Goal: Task Accomplishment & Management: Use online tool/utility

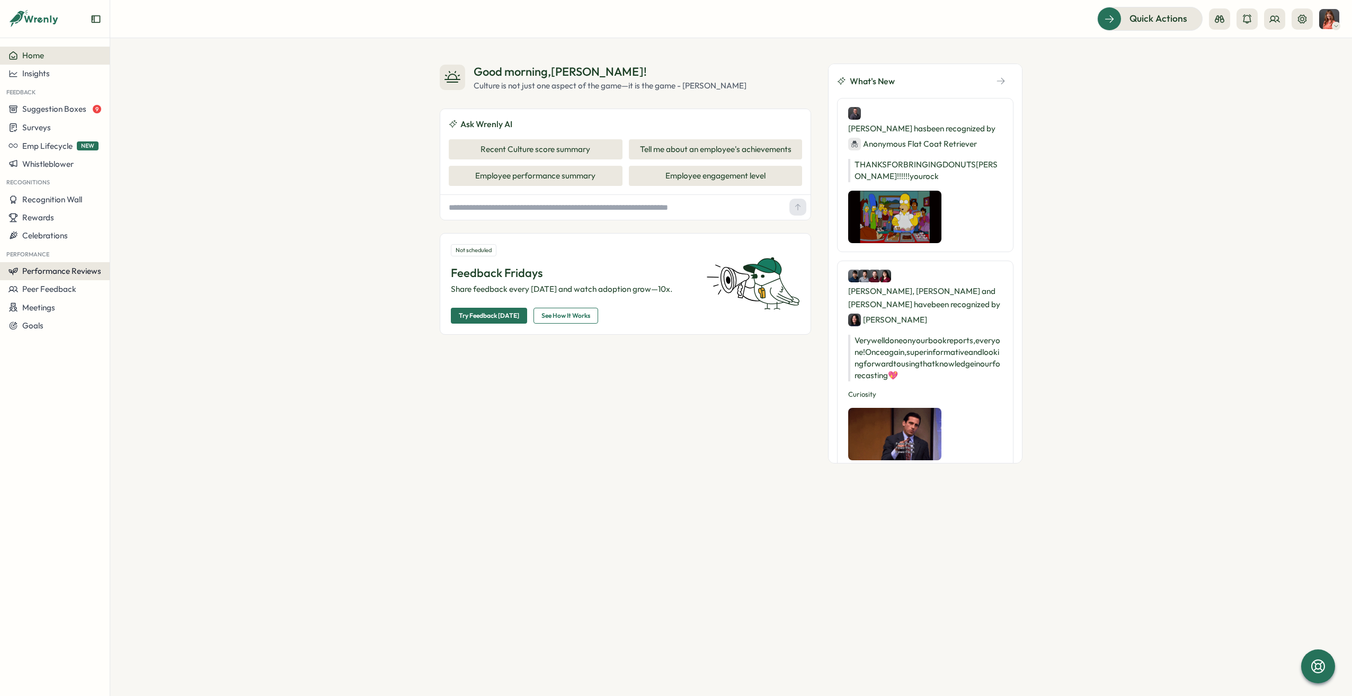
click at [66, 275] on span "Performance Reviews" at bounding box center [61, 271] width 79 height 10
click at [133, 285] on button "Create New Review" at bounding box center [153, 291] width 91 height 20
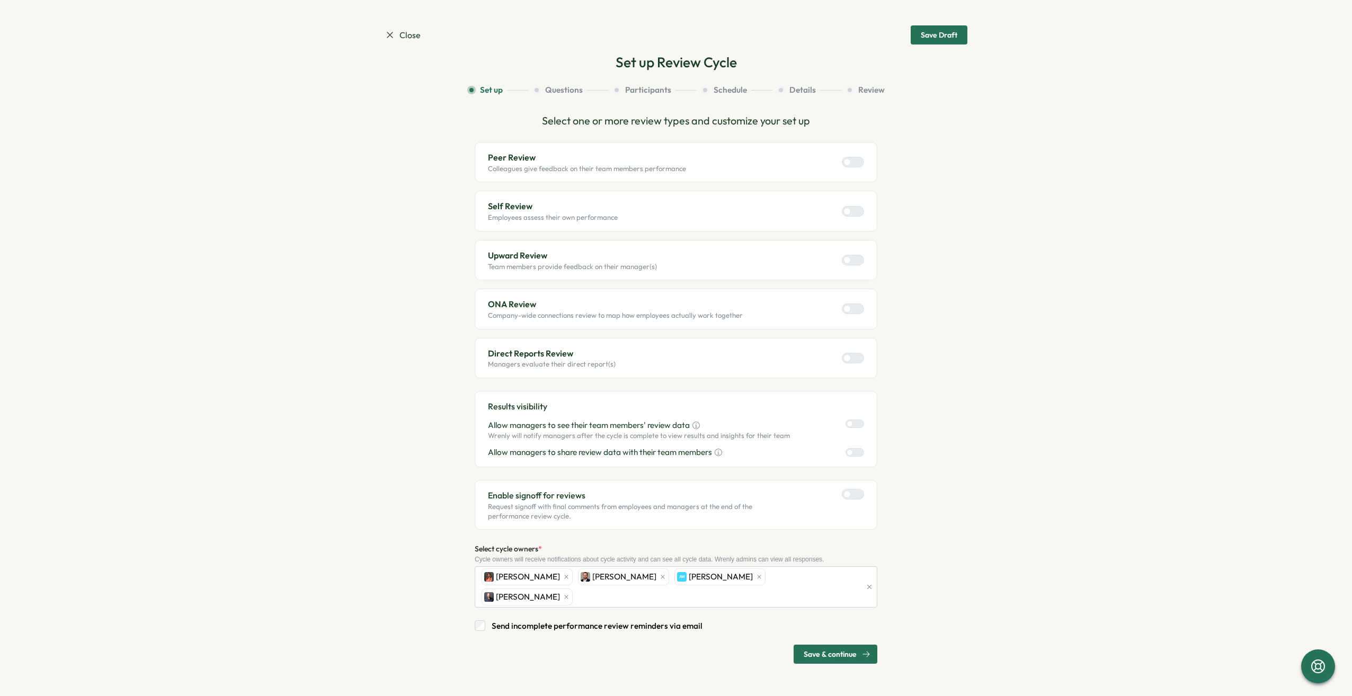
click at [856, 213] on div at bounding box center [857, 212] width 13 height 10
click at [856, 358] on div at bounding box center [857, 358] width 13 height 10
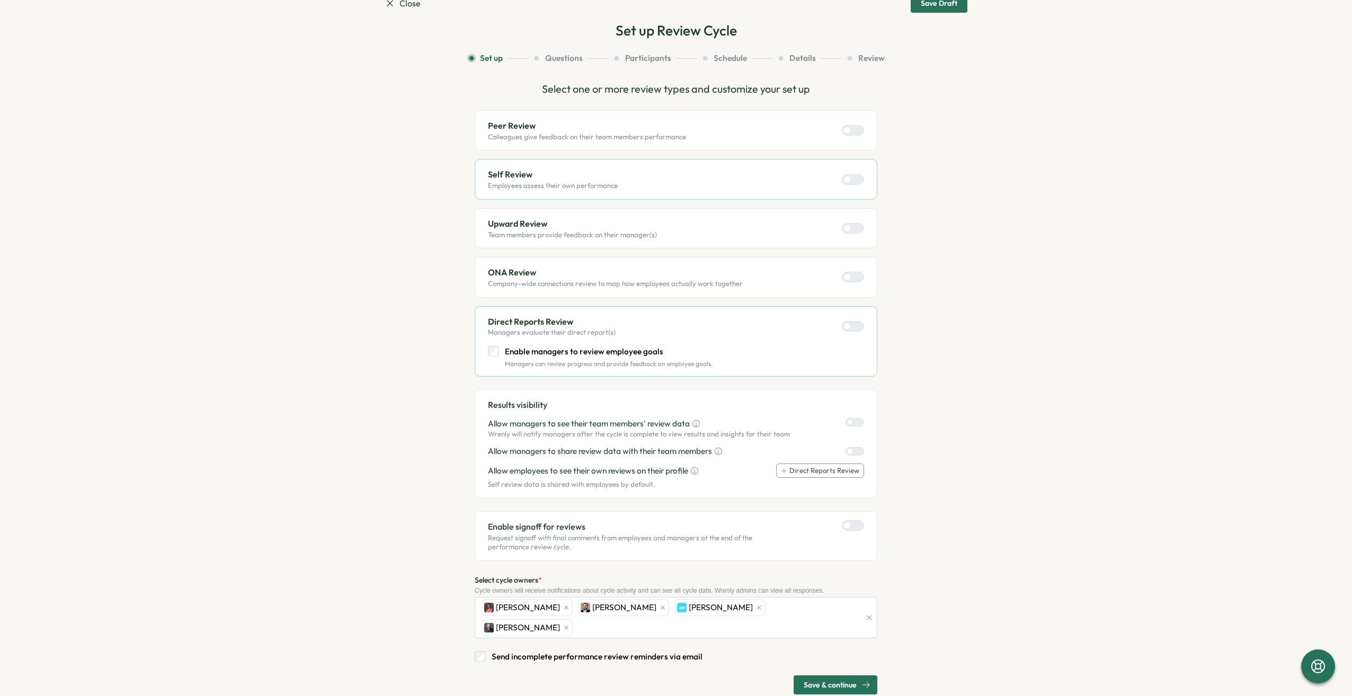
scroll to position [32, 0]
click at [662, 350] on p "Enable managers to review employee goals" at bounding box center [609, 352] width 208 height 12
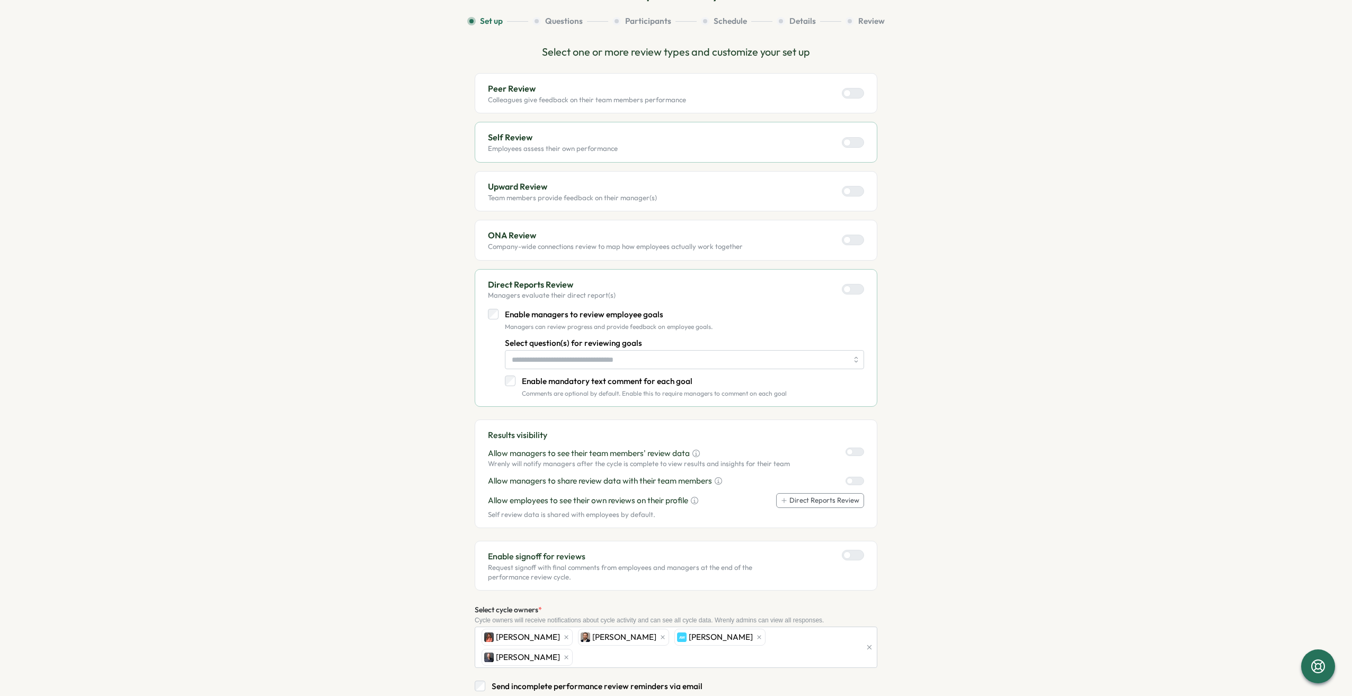
scroll to position [99, 0]
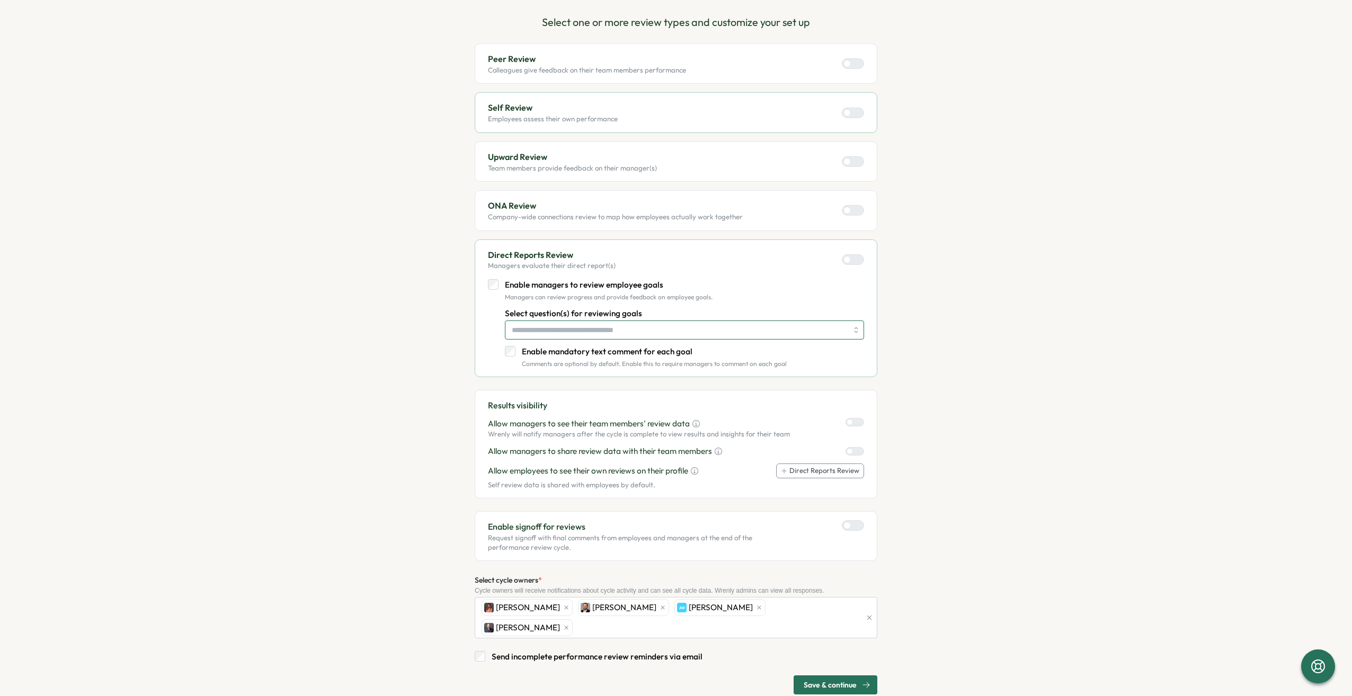
click at [715, 327] on input "Select question(s) for reviewing goals" at bounding box center [680, 330] width 336 height 18
drag, startPoint x: 1175, startPoint y: 338, endPoint x: 1034, endPoint y: 320, distance: 142.1
click at [1174, 339] on section "Close Save Draft Set up Review Cycle Set up Questions Participants Schedule Det…" at bounding box center [676, 348] width 1352 height 696
click at [605, 351] on p "Enable mandatory text comment for each goal" at bounding box center [654, 352] width 265 height 12
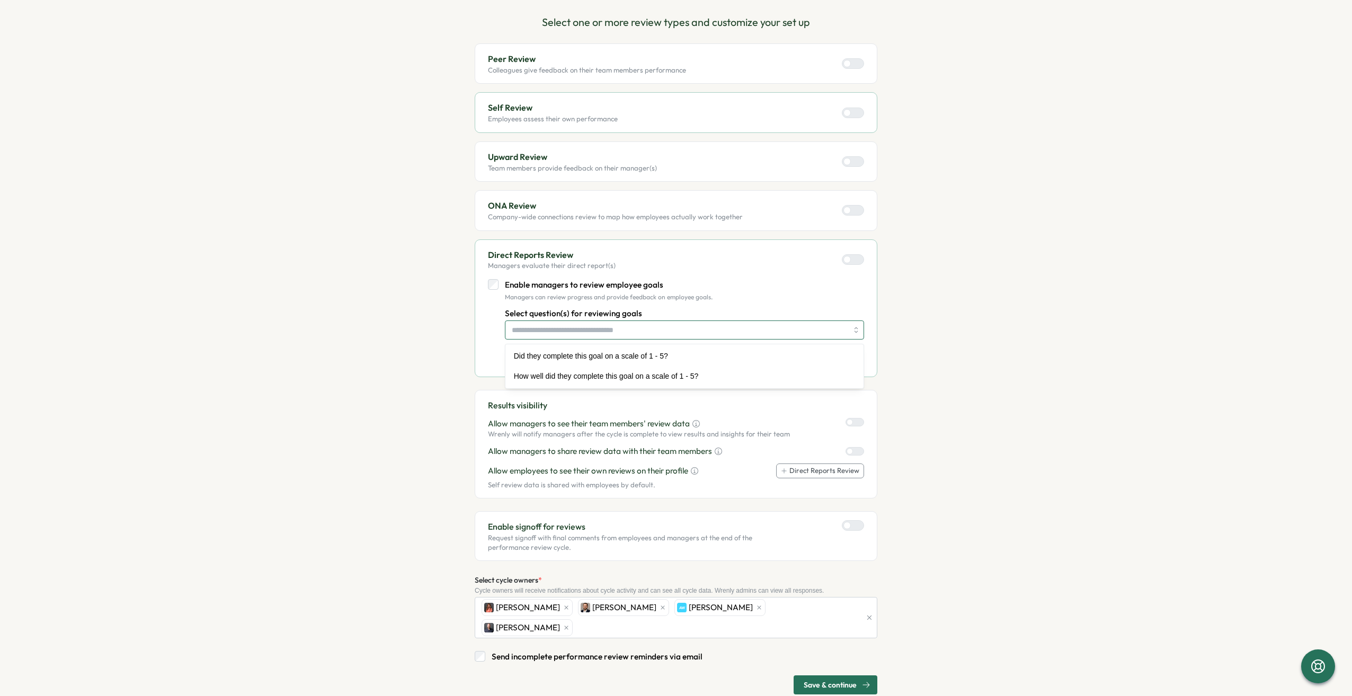
click at [617, 332] on input "Select question(s) for reviewing goals" at bounding box center [680, 330] width 336 height 18
click at [617, 327] on input "Select question(s) for reviewing goals" at bounding box center [680, 330] width 336 height 18
click at [618, 327] on input "Select question(s) for reviewing goals" at bounding box center [680, 330] width 336 height 18
click at [537, 283] on p "Enable managers to review employee goals" at bounding box center [609, 285] width 208 height 12
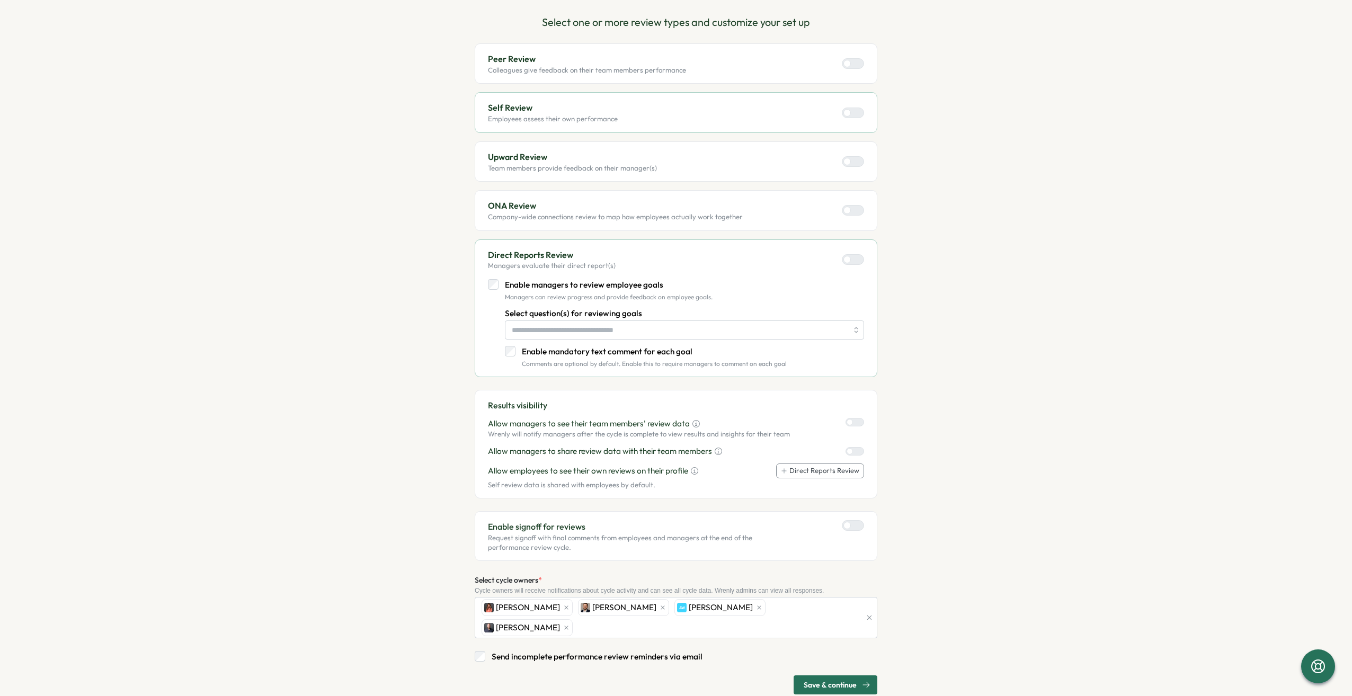
scroll to position [32, 0]
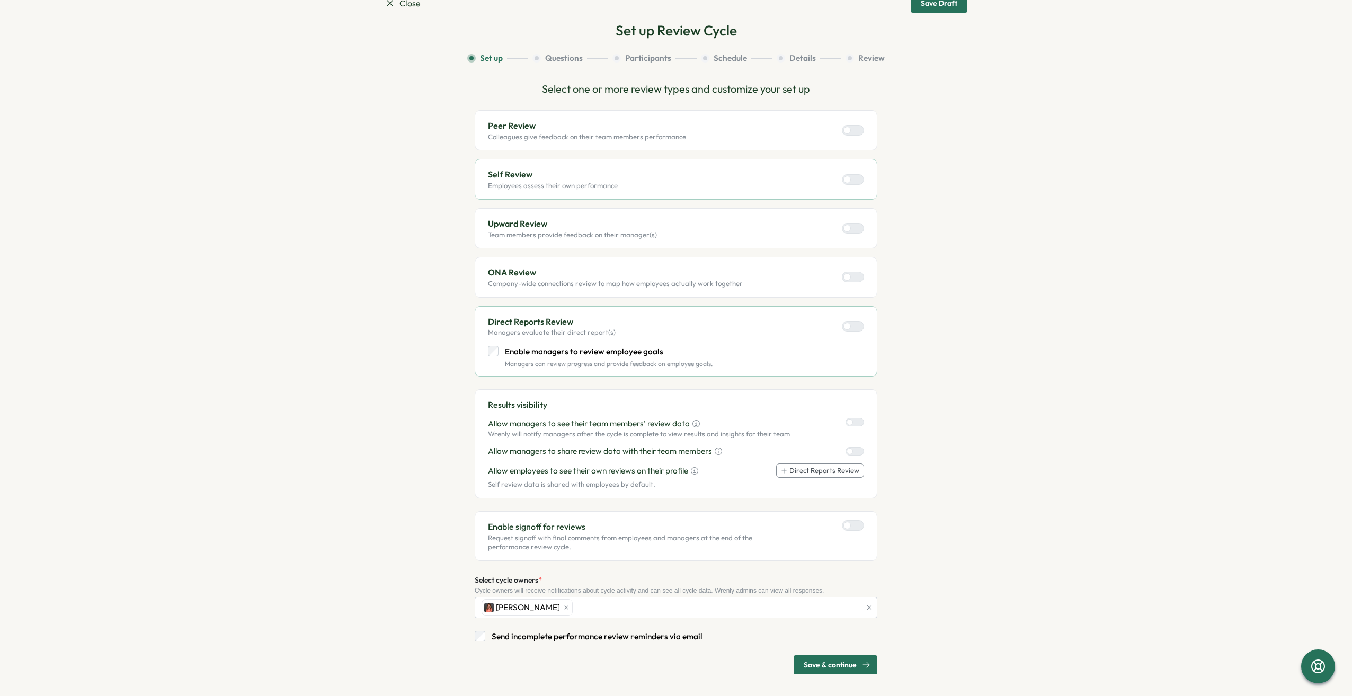
click at [823, 647] on div "Select one or more review types and customize your set up Peer Review Colleague…" at bounding box center [676, 377] width 403 height 593
click at [822, 657] on span "Save & continue" at bounding box center [829, 665] width 53 height 18
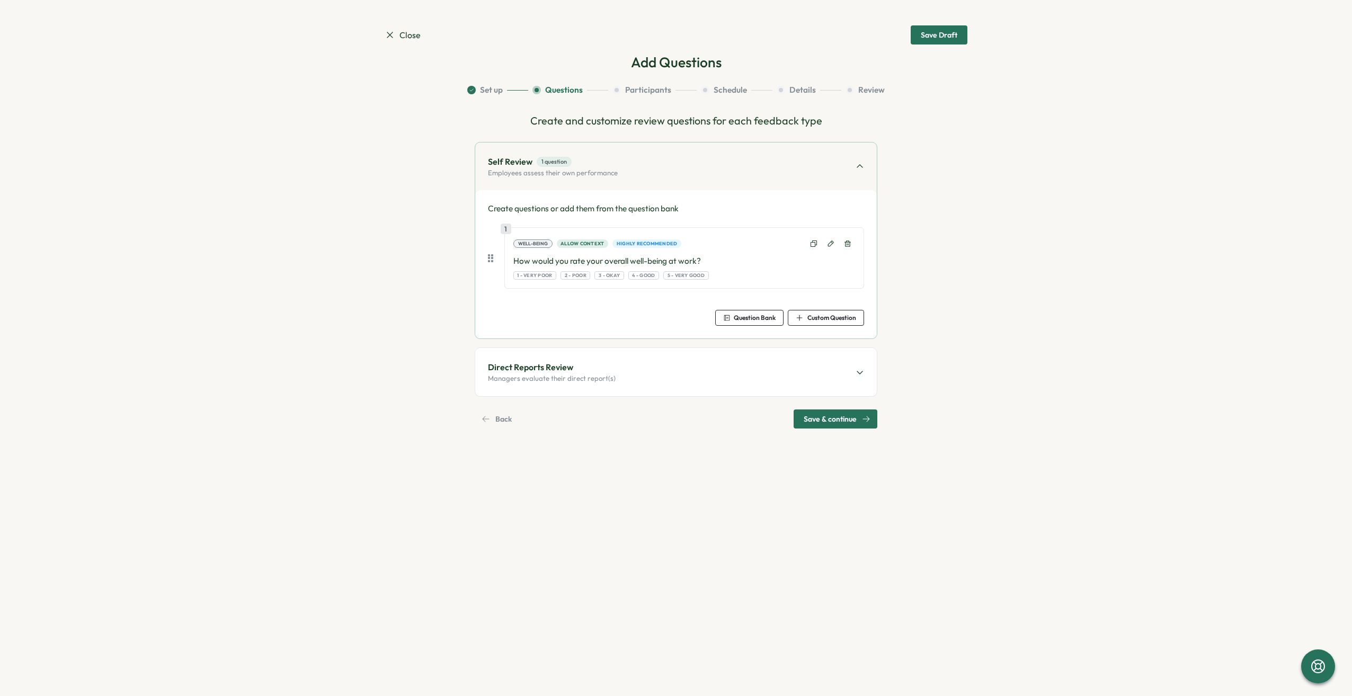
scroll to position [0, 0]
click at [779, 379] on div "Direct Reports Review Managers evaluate their direct report(s)" at bounding box center [675, 372] width 401 height 48
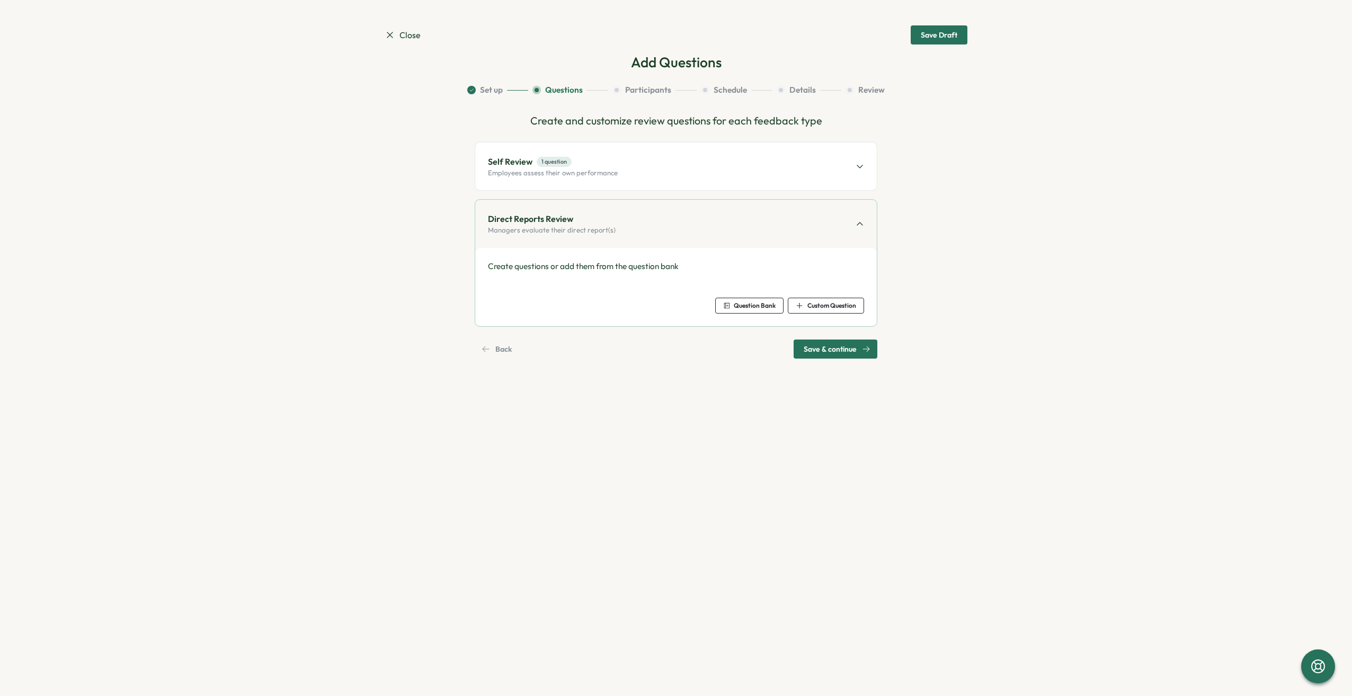
click at [861, 227] on icon at bounding box center [859, 224] width 8 height 8
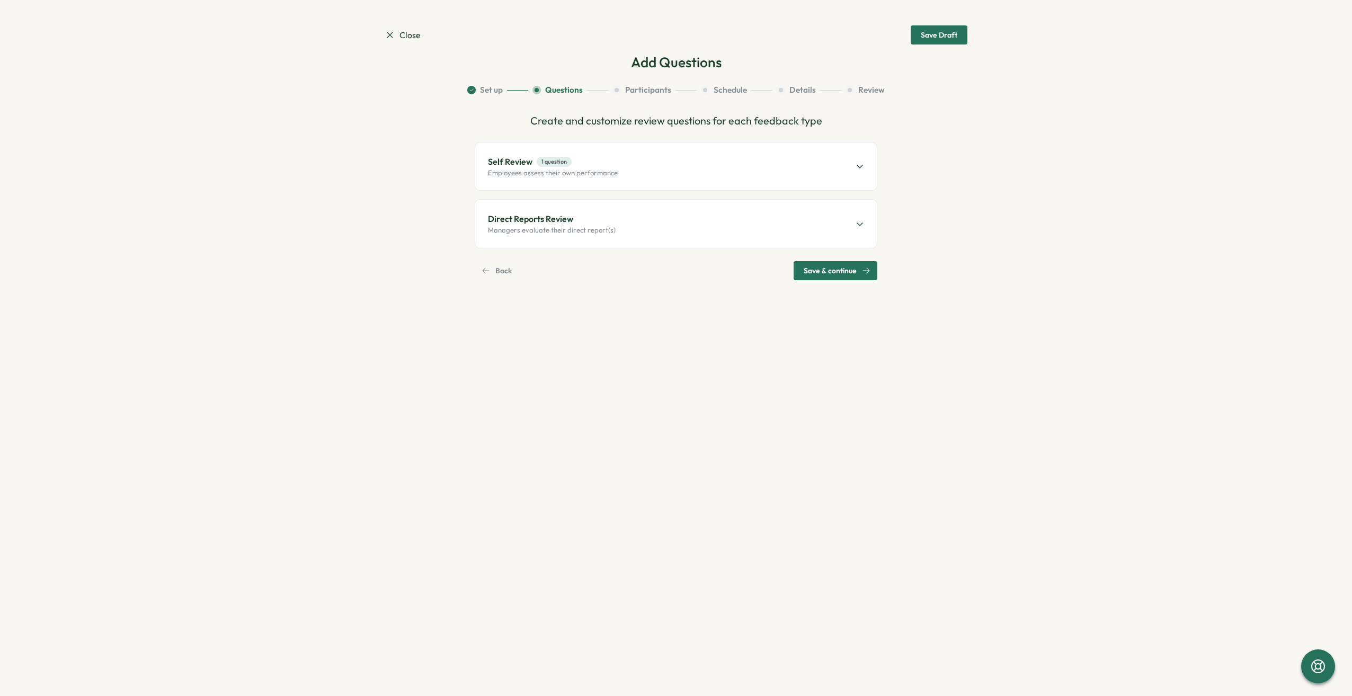
click at [832, 274] on span "Save & continue" at bounding box center [829, 271] width 53 height 18
click at [781, 163] on div "Self Review 1 question Employees assess their own performance" at bounding box center [675, 166] width 401 height 48
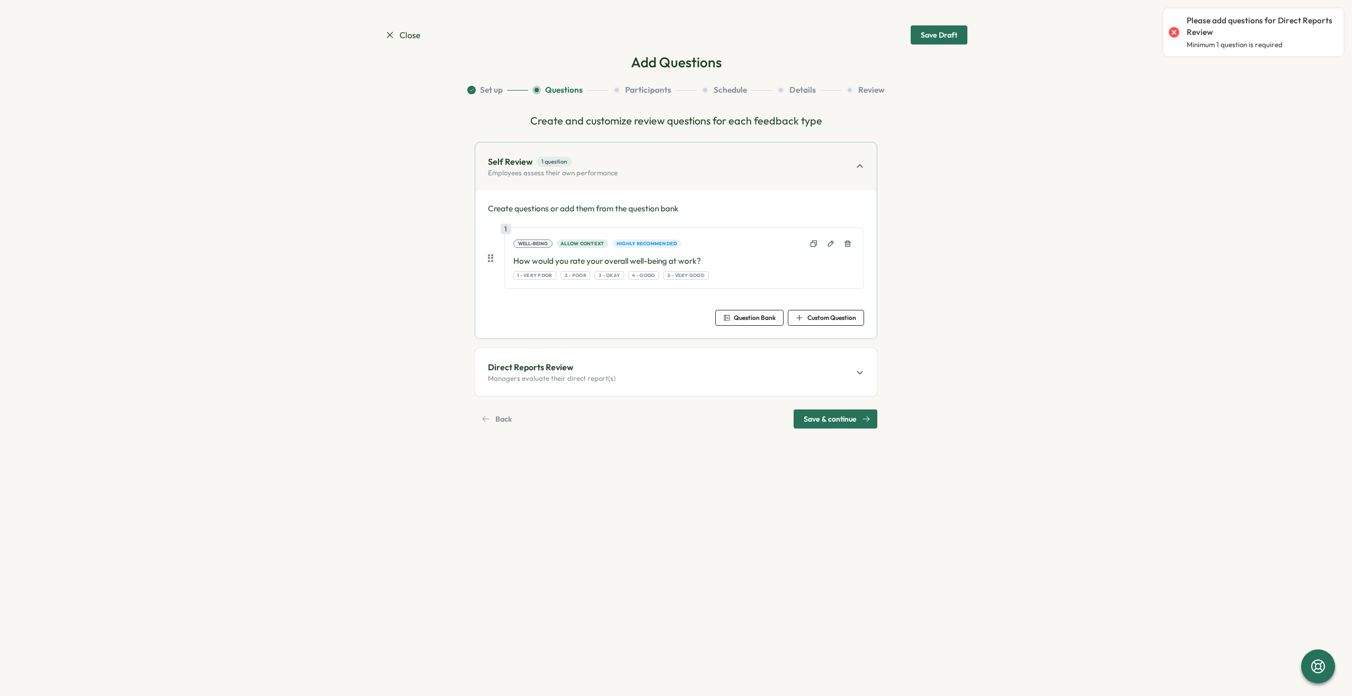
click at [408, 38] on span "Close" at bounding box center [403, 35] width 36 height 13
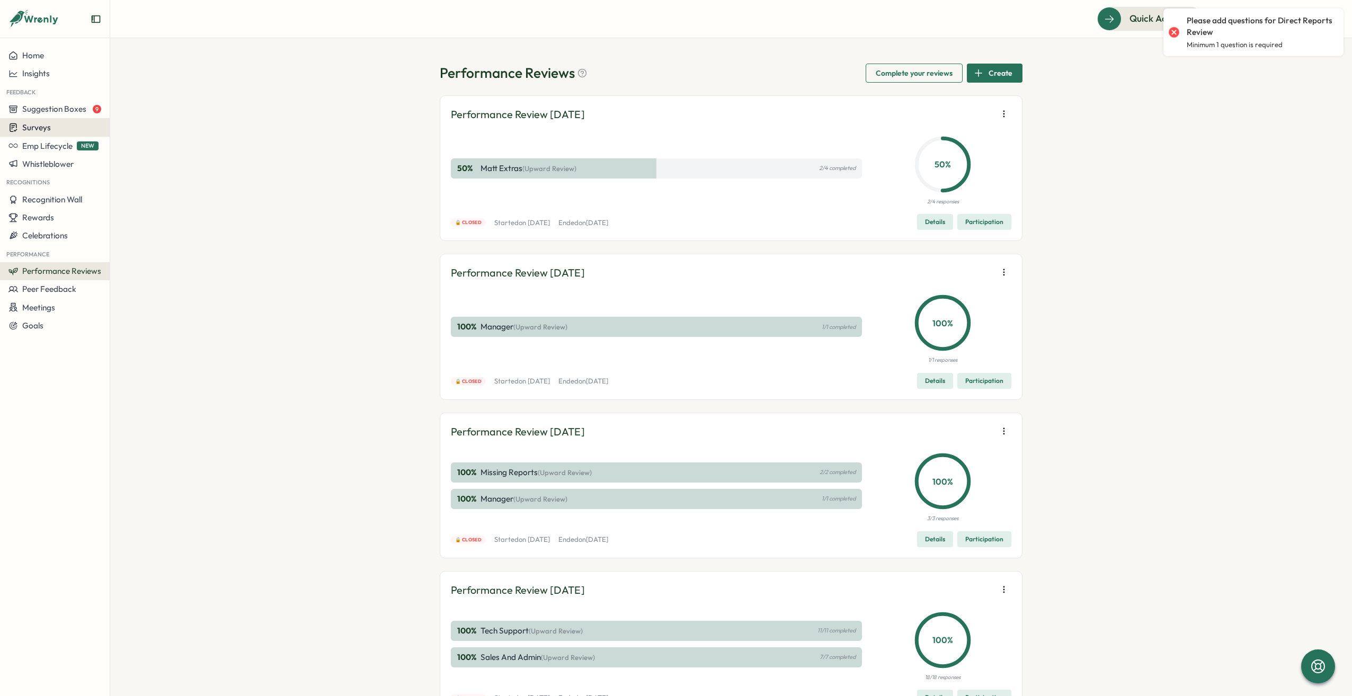
click at [68, 119] on button "Surveys" at bounding box center [55, 127] width 110 height 19
click at [372, 252] on div "Performance Reviews Complete your reviews Create Performance Review [DATE] 50 %…" at bounding box center [731, 367] width 1242 height 658
click at [41, 47] on button "Home" at bounding box center [55, 56] width 110 height 18
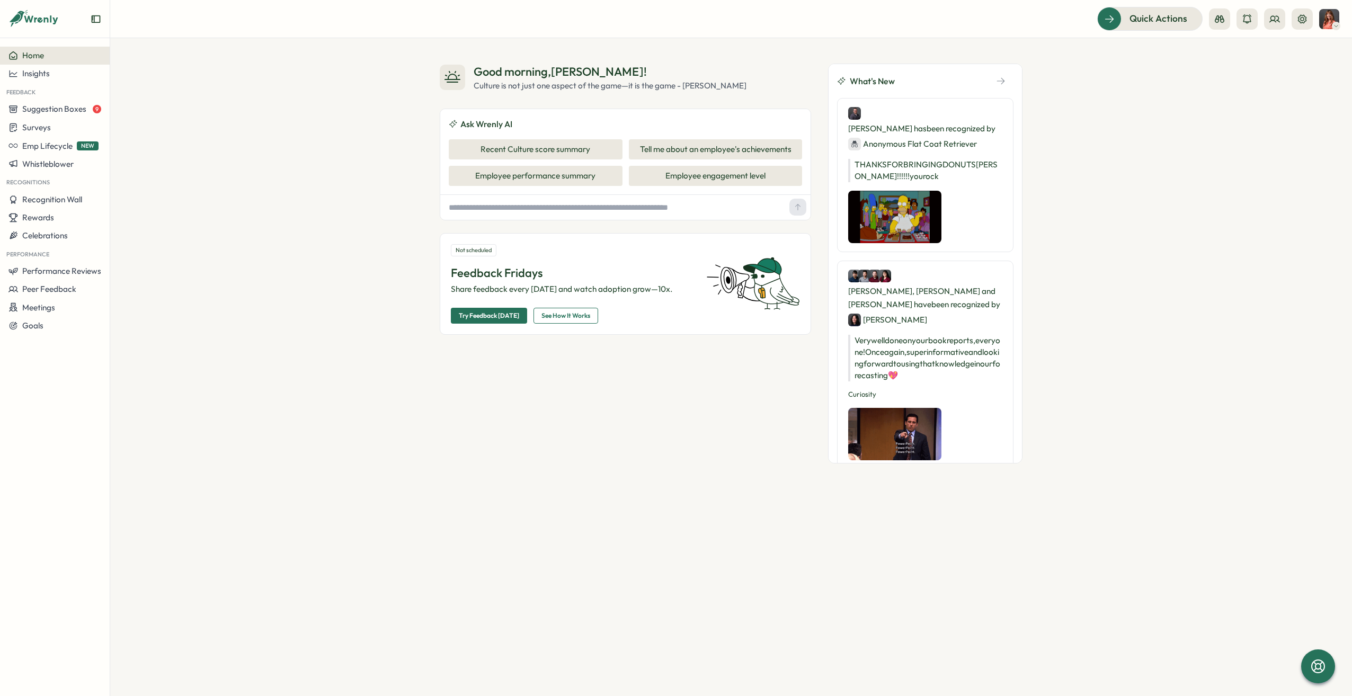
click at [499, 313] on span "Try Feedback [DATE]" at bounding box center [489, 315] width 60 height 15
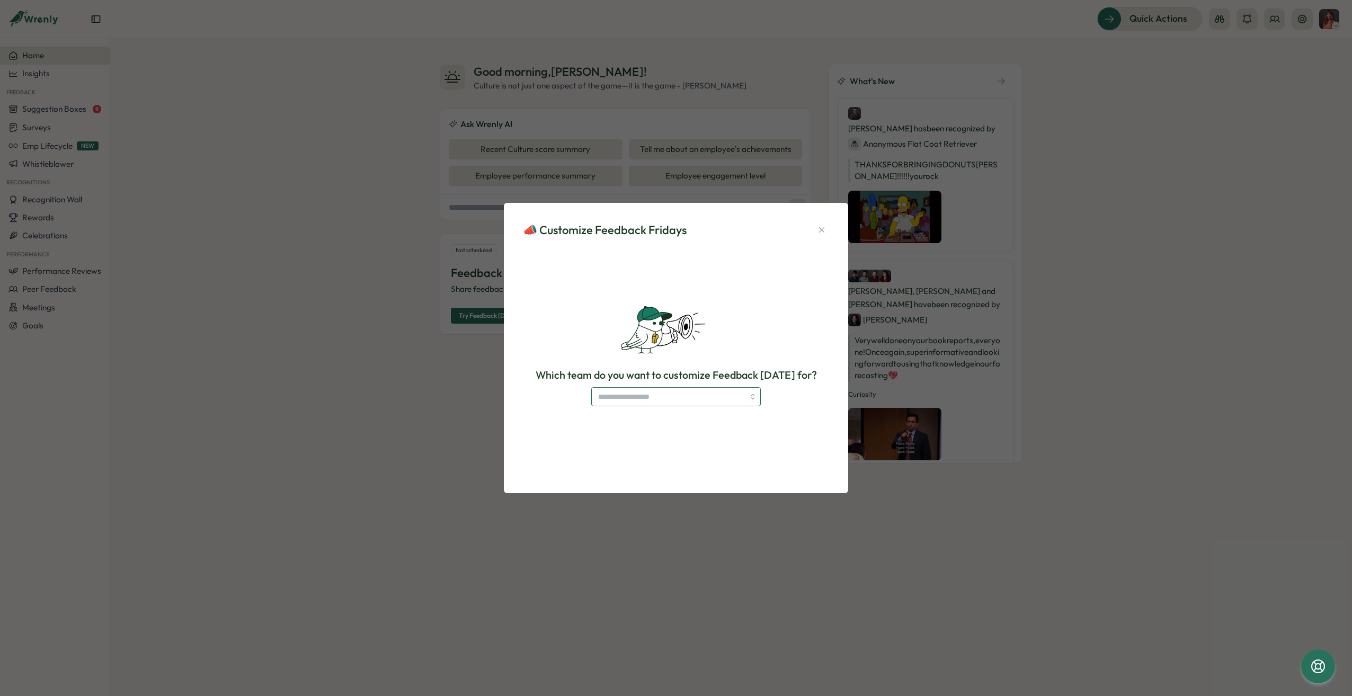
click at [678, 388] on input "search" at bounding box center [675, 396] width 169 height 19
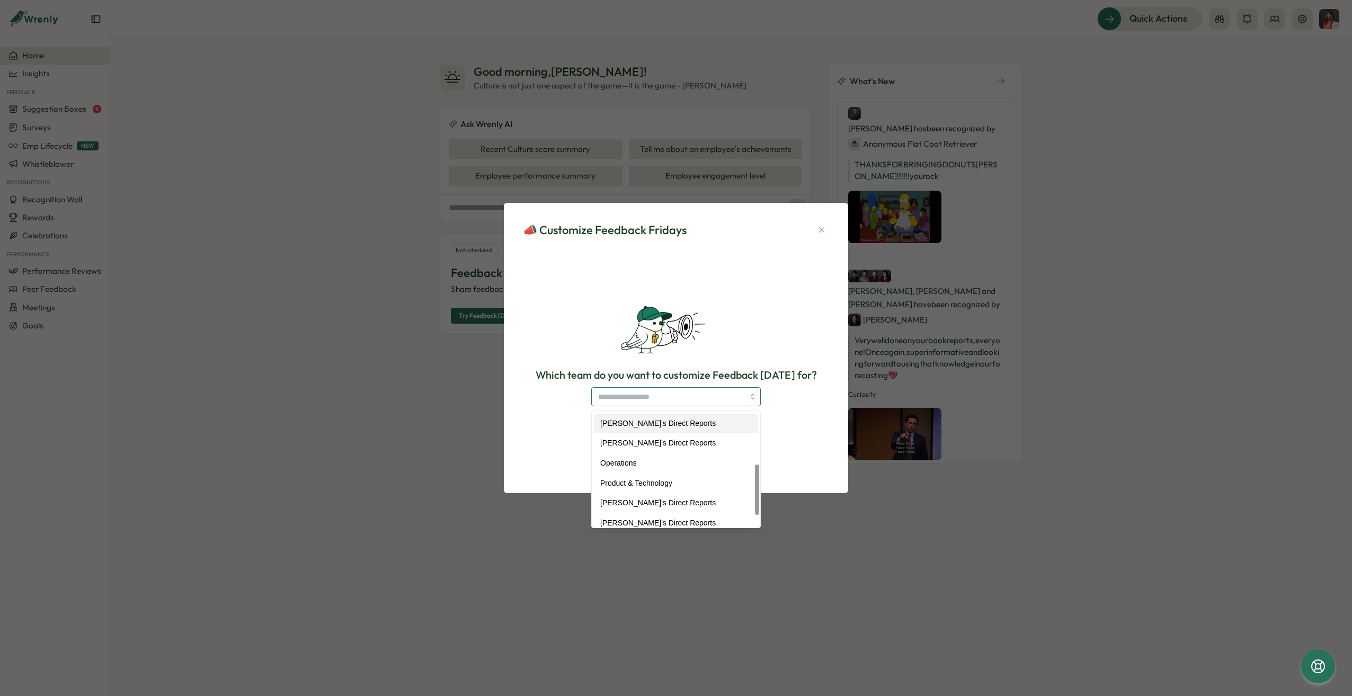
scroll to position [147, 0]
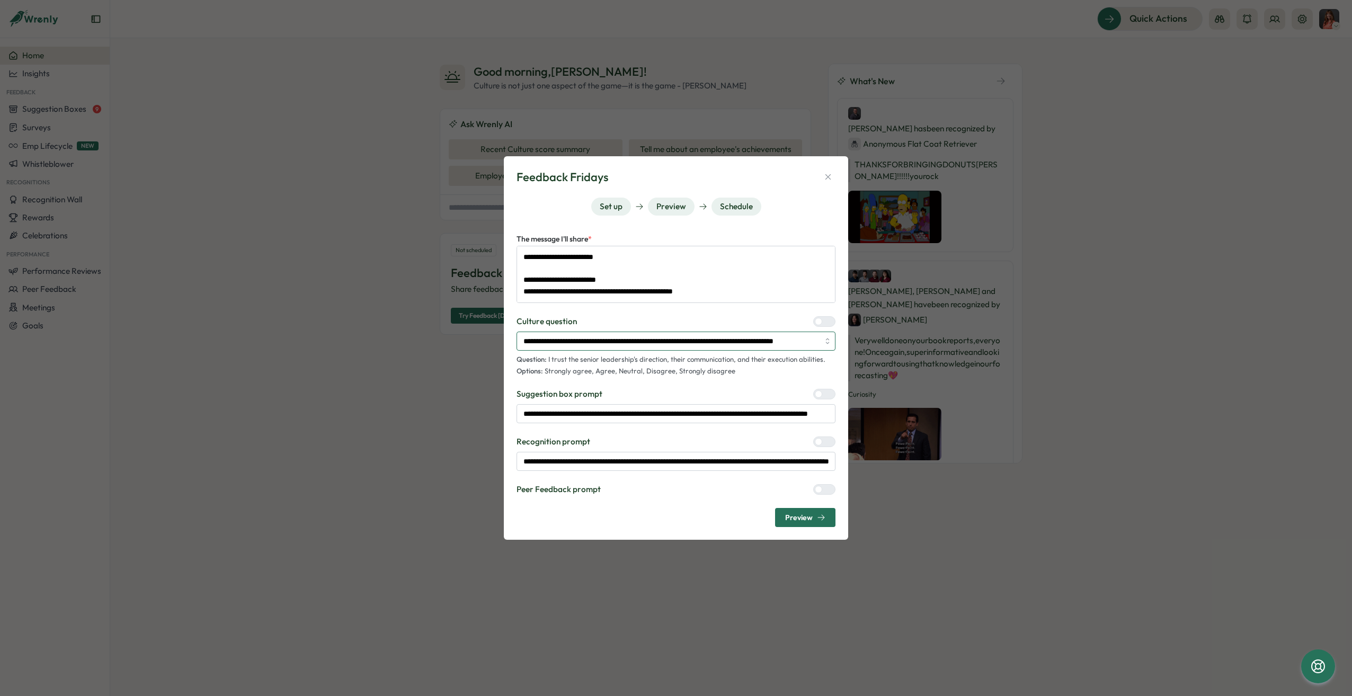
click at [674, 338] on input "**********" at bounding box center [675, 341] width 319 height 19
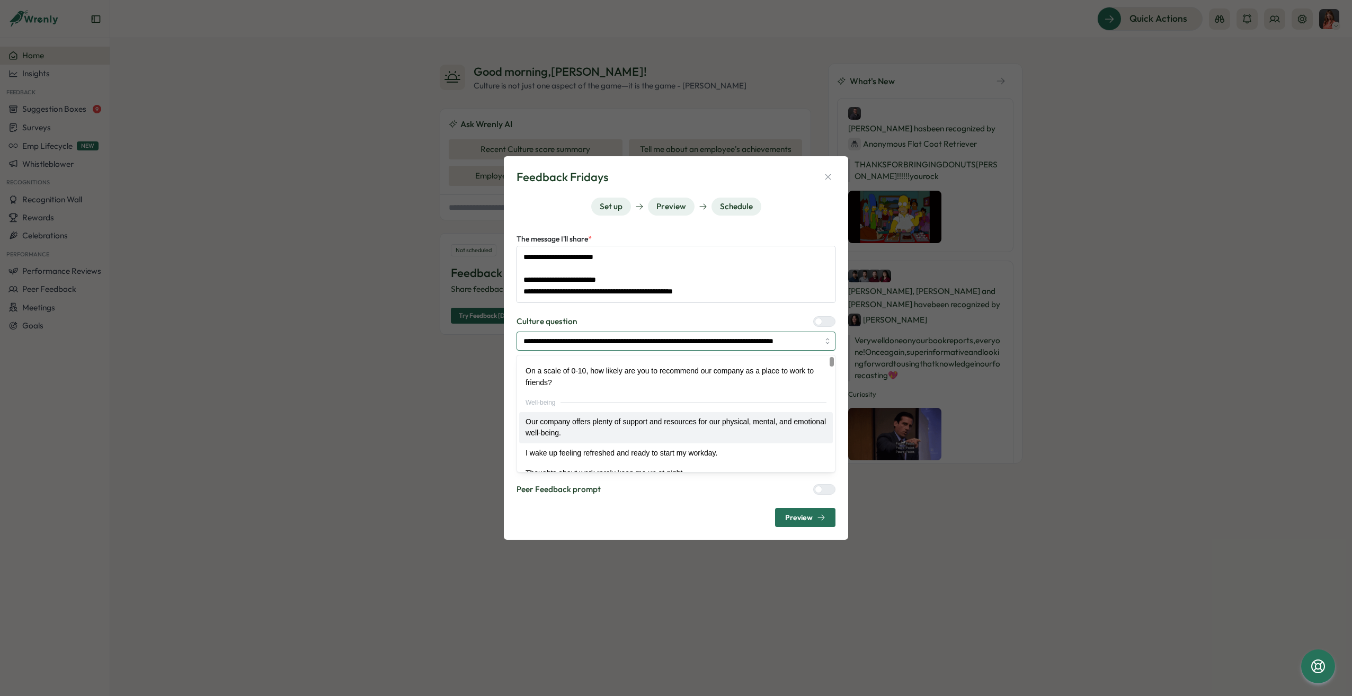
scroll to position [0, 0]
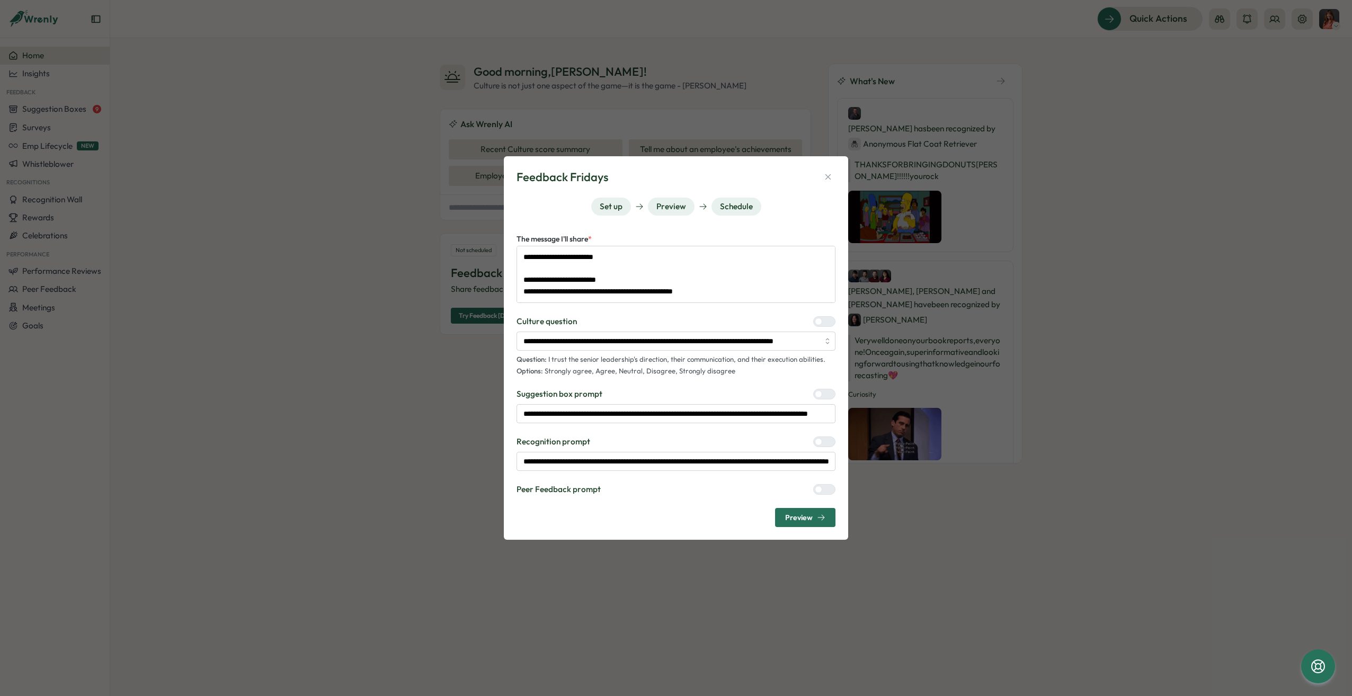
click at [1219, 436] on div "**********" at bounding box center [676, 348] width 1352 height 696
click at [701, 413] on input "**********" at bounding box center [675, 413] width 319 height 19
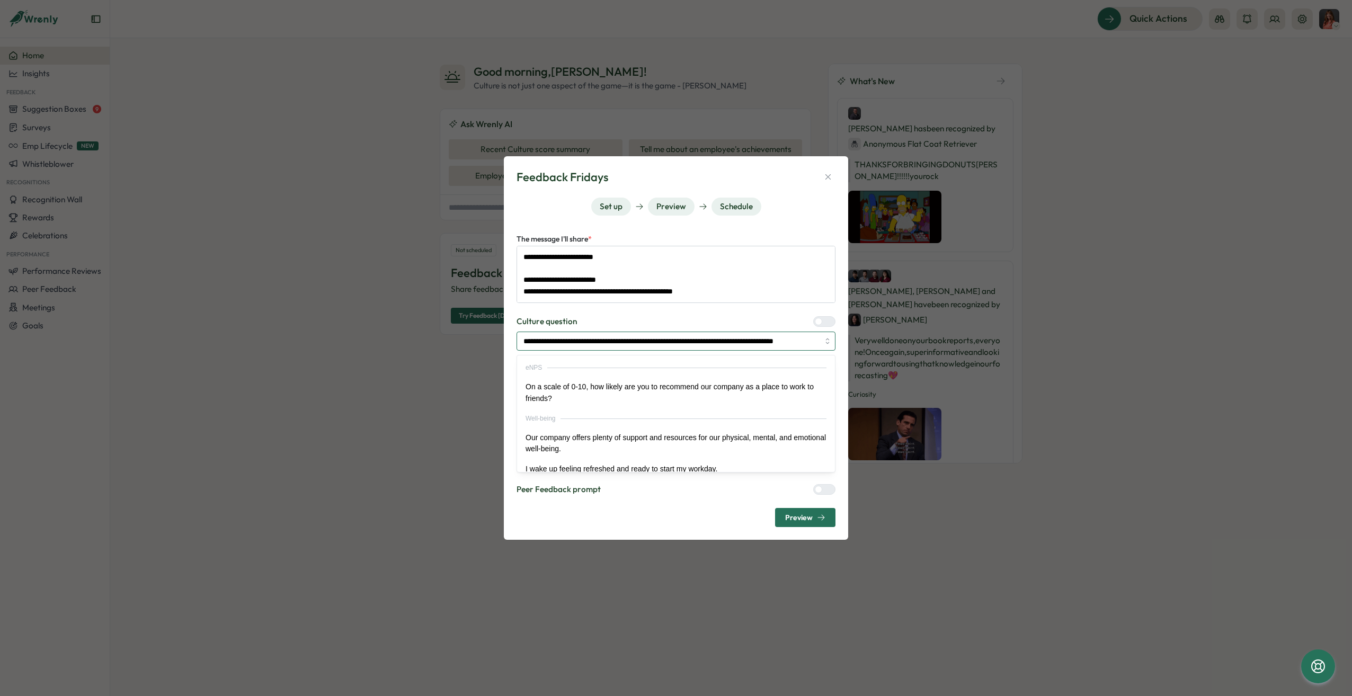
click at [735, 338] on input "**********" at bounding box center [675, 341] width 319 height 19
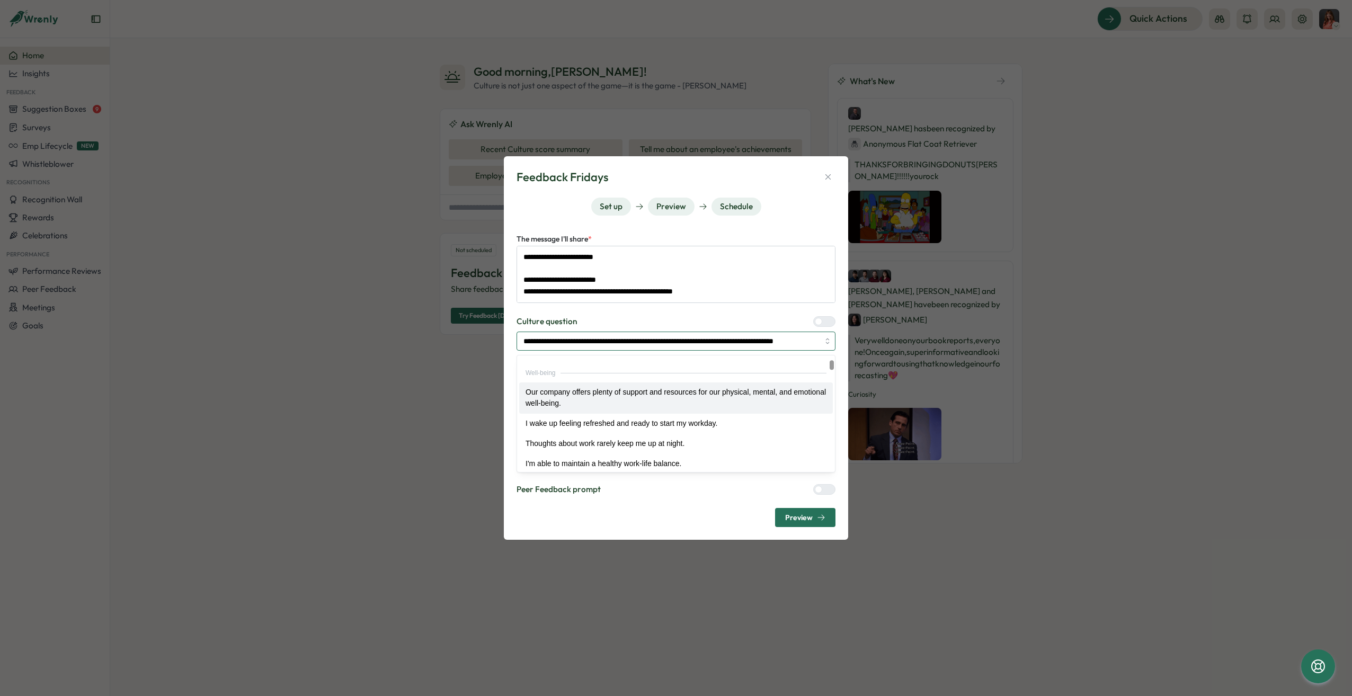
scroll to position [99, 0]
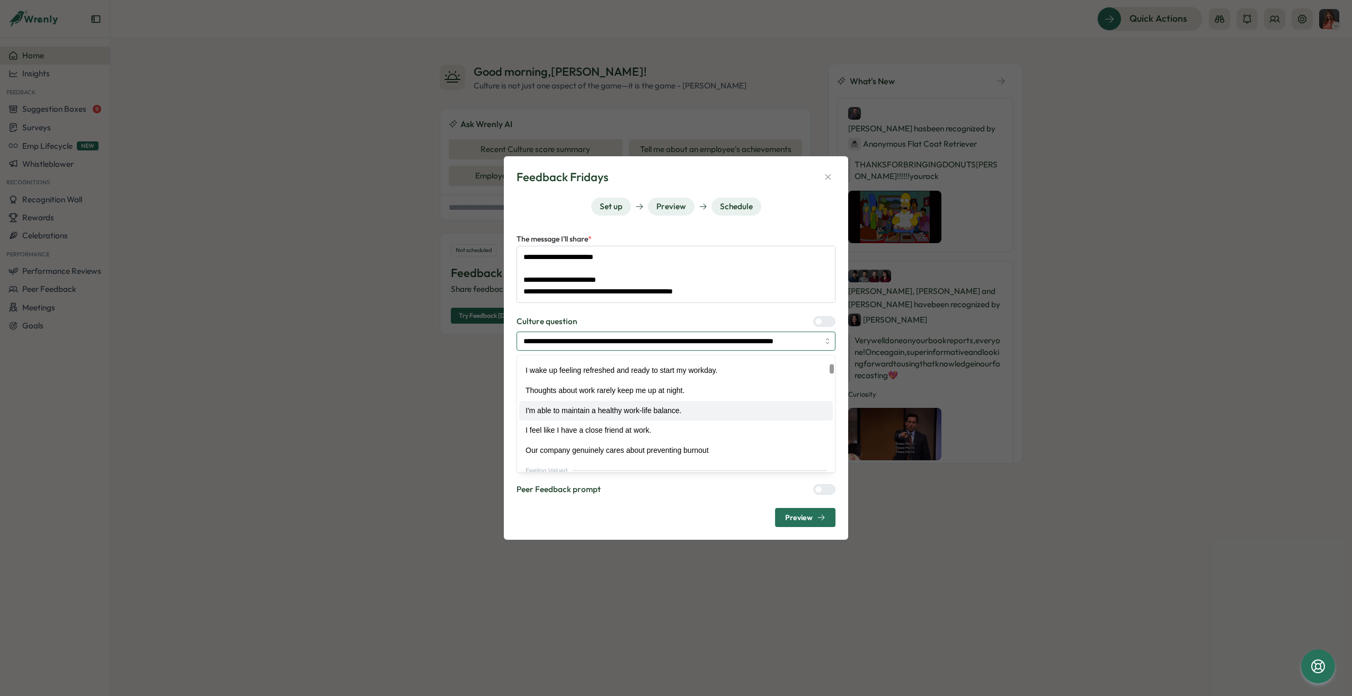
type textarea "*"
type input "**********"
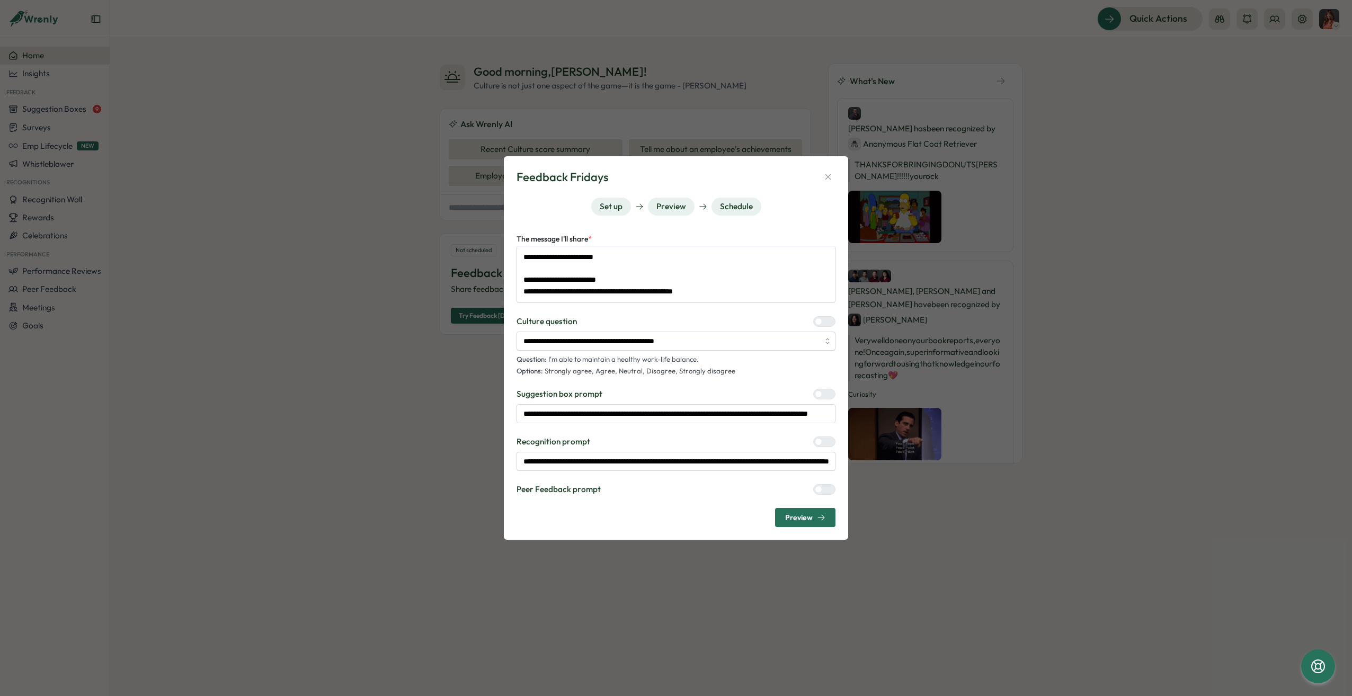
click at [823, 495] on label at bounding box center [824, 489] width 22 height 11
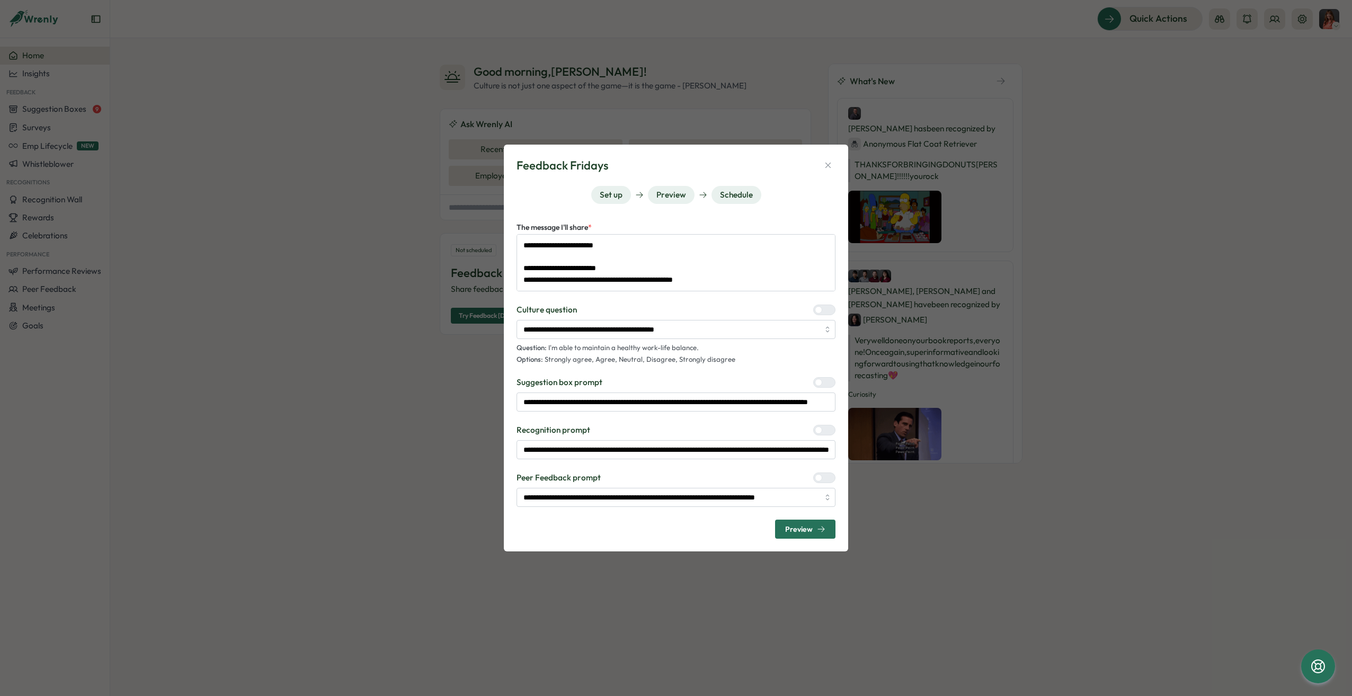
click at [822, 475] on div at bounding box center [828, 478] width 13 height 10
type textarea "*"
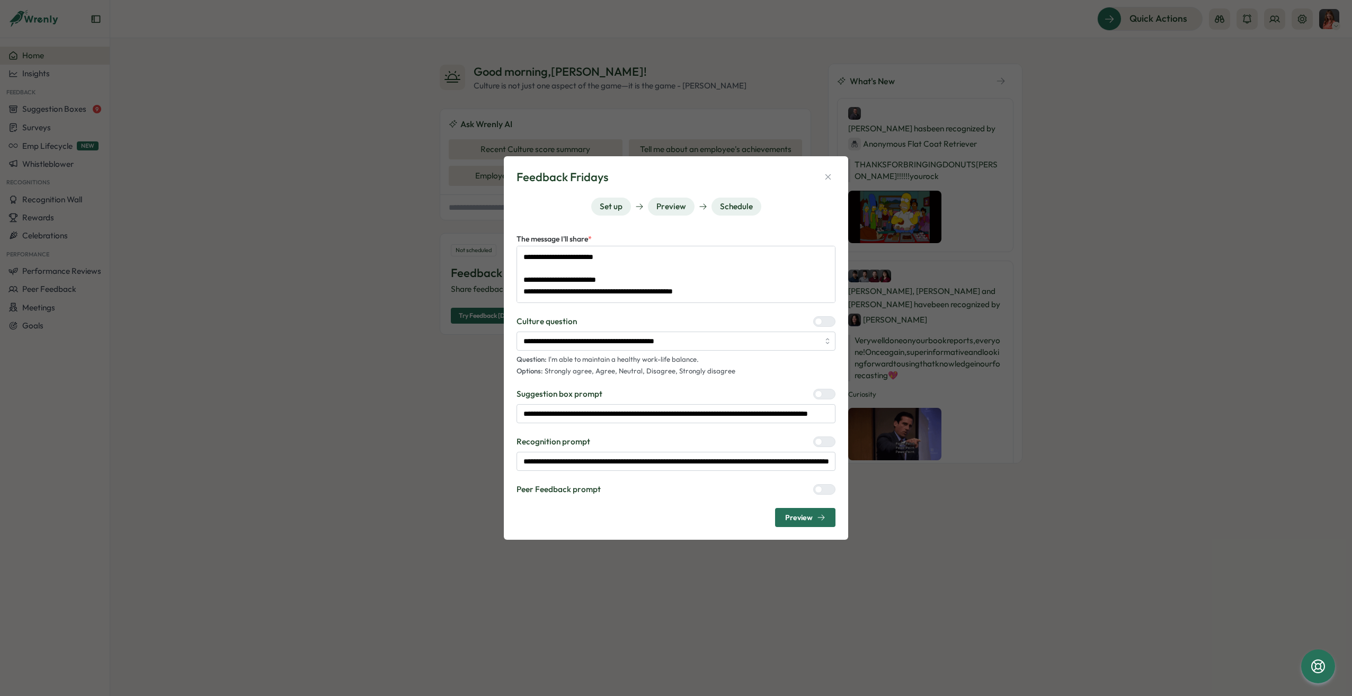
click at [794, 518] on span "Preview" at bounding box center [799, 517] width 28 height 7
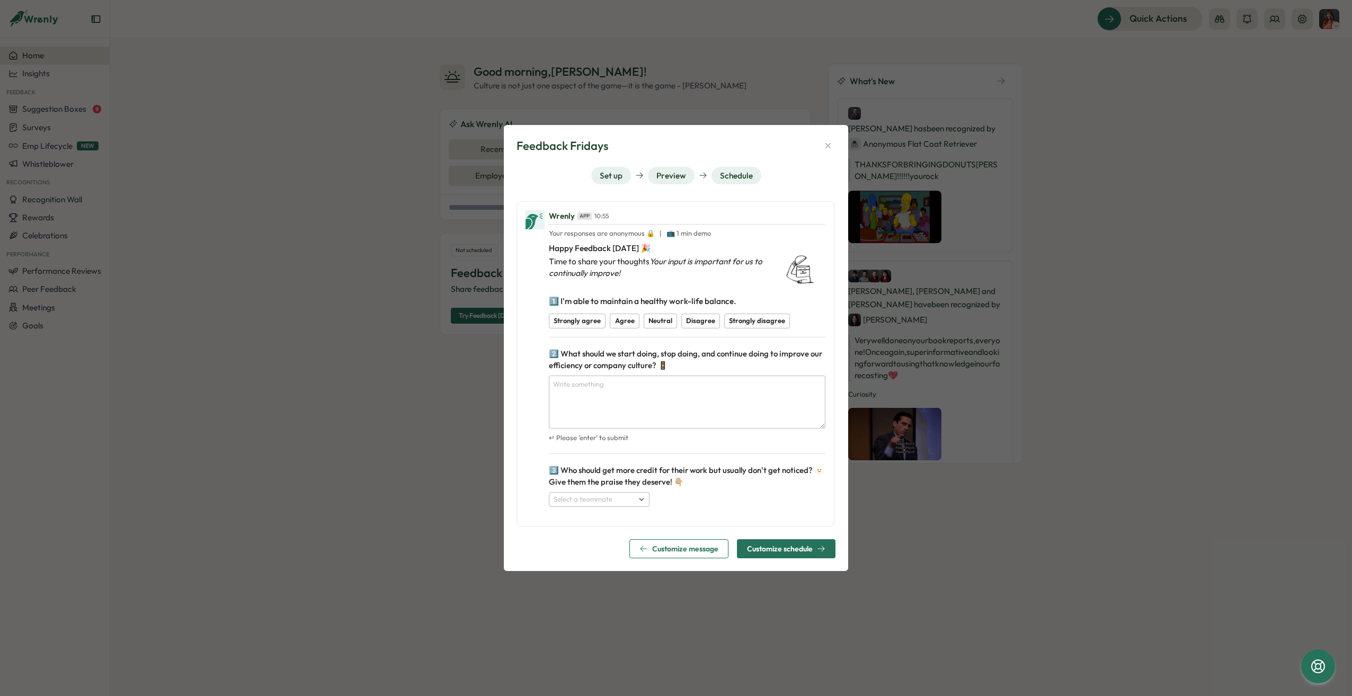
click at [773, 550] on span "Customize schedule" at bounding box center [780, 548] width 66 height 7
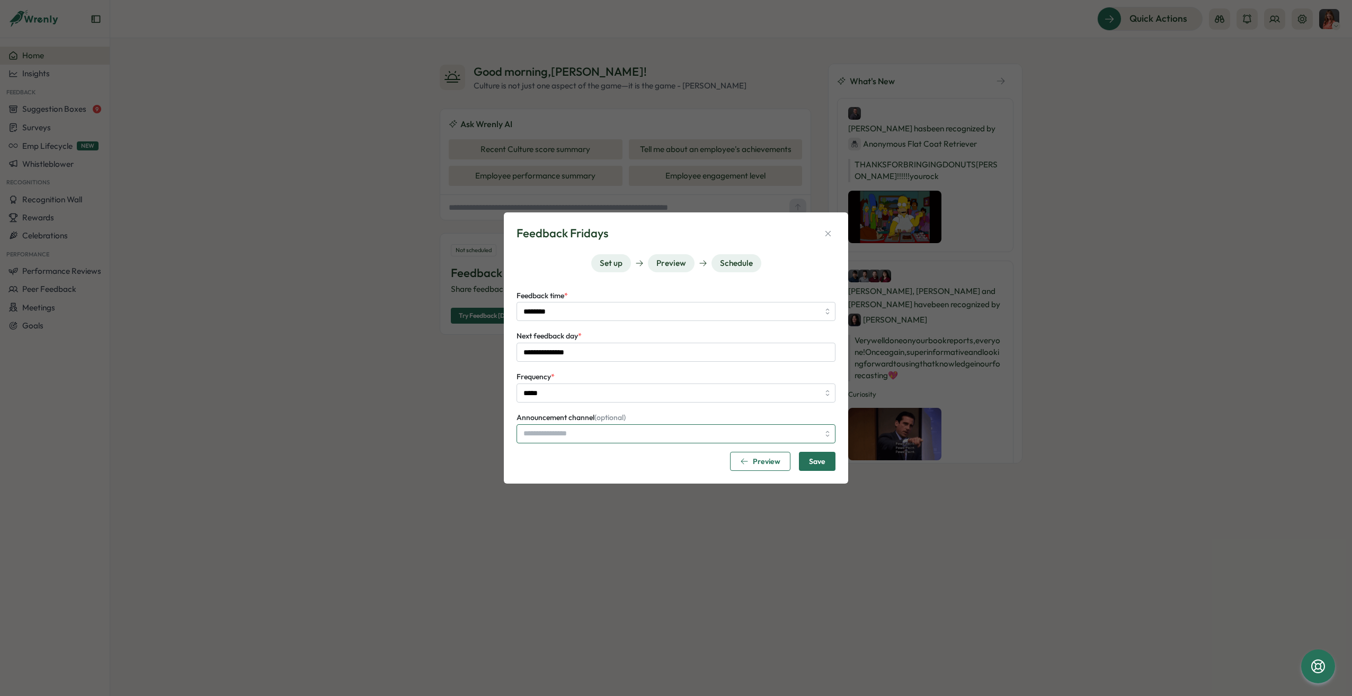
click at [602, 437] on input "Announcement channel (optional)" at bounding box center [675, 433] width 319 height 19
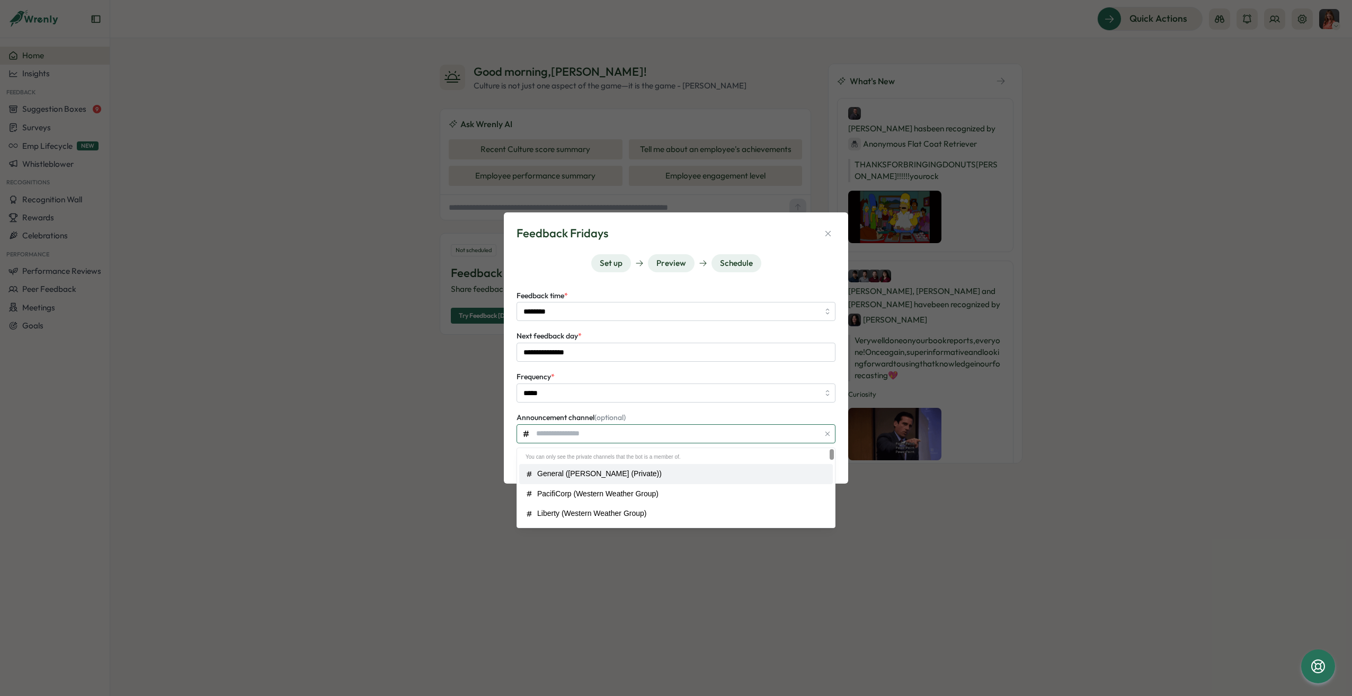
click at [601, 428] on input "Announcement channel (optional)" at bounding box center [675, 433] width 319 height 19
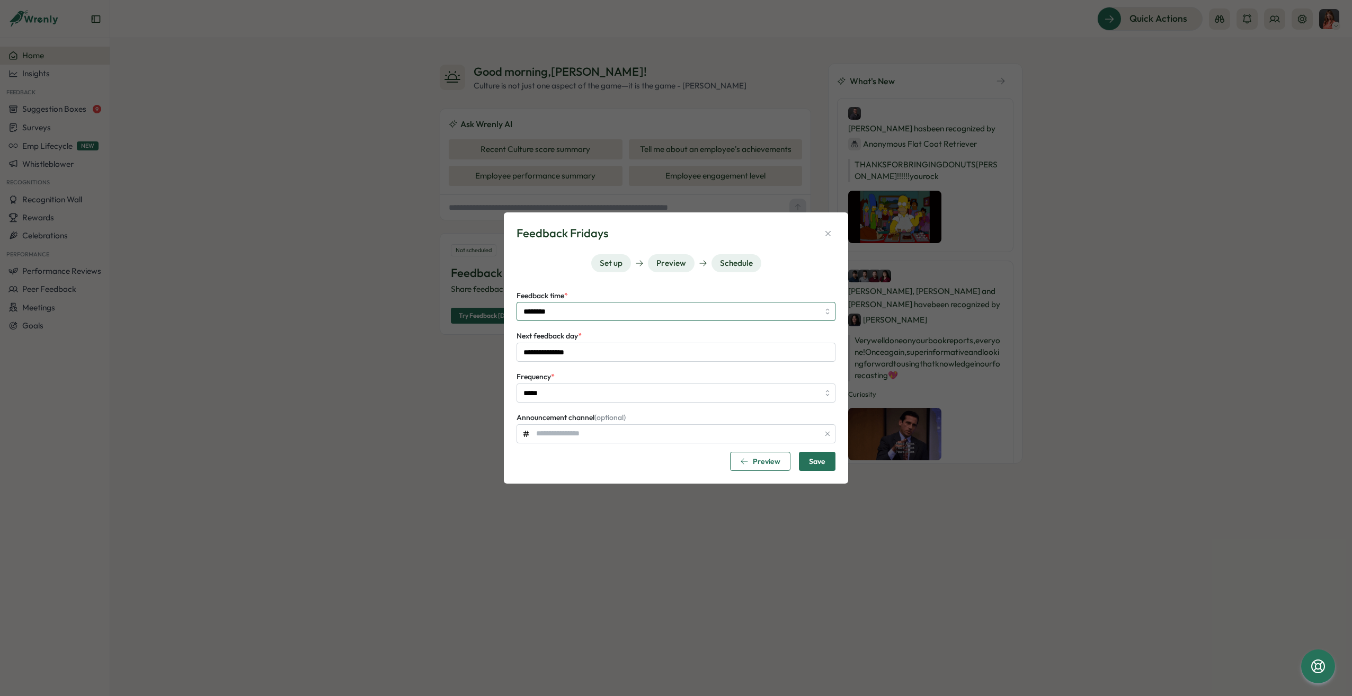
type input "**********"
click at [603, 311] on input "********" at bounding box center [675, 311] width 319 height 19
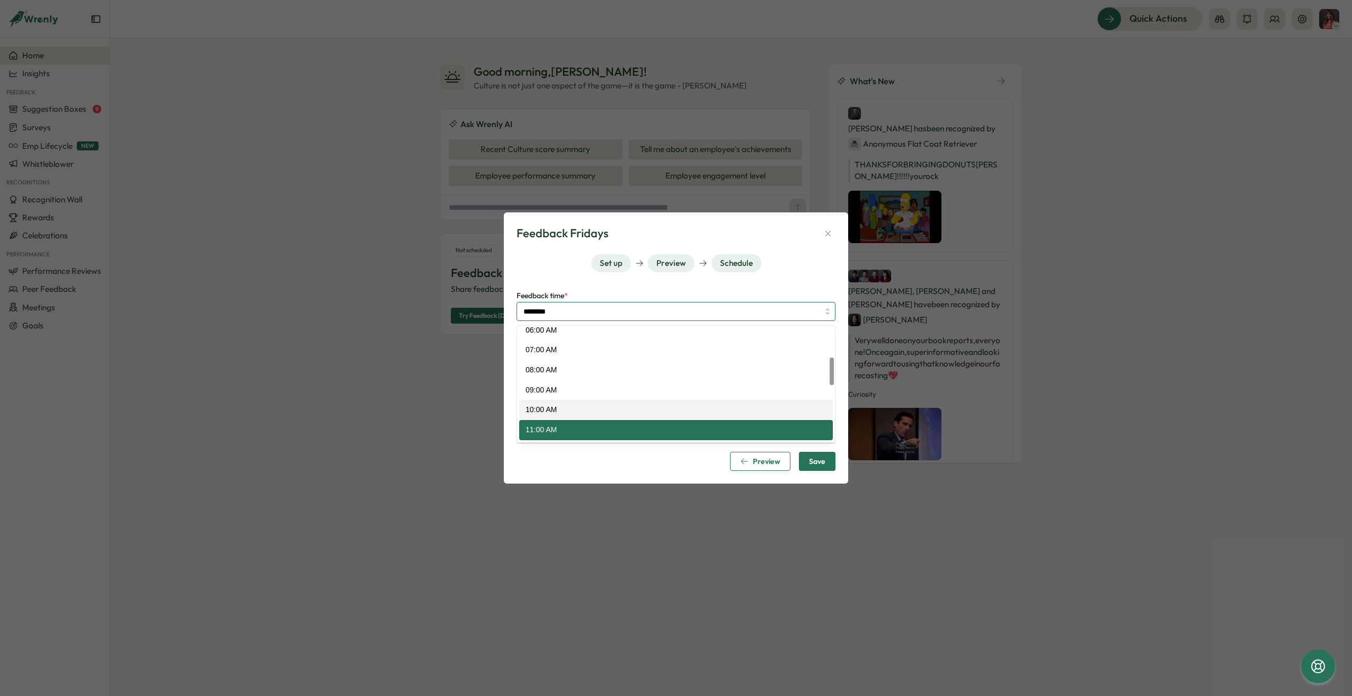
type input "********"
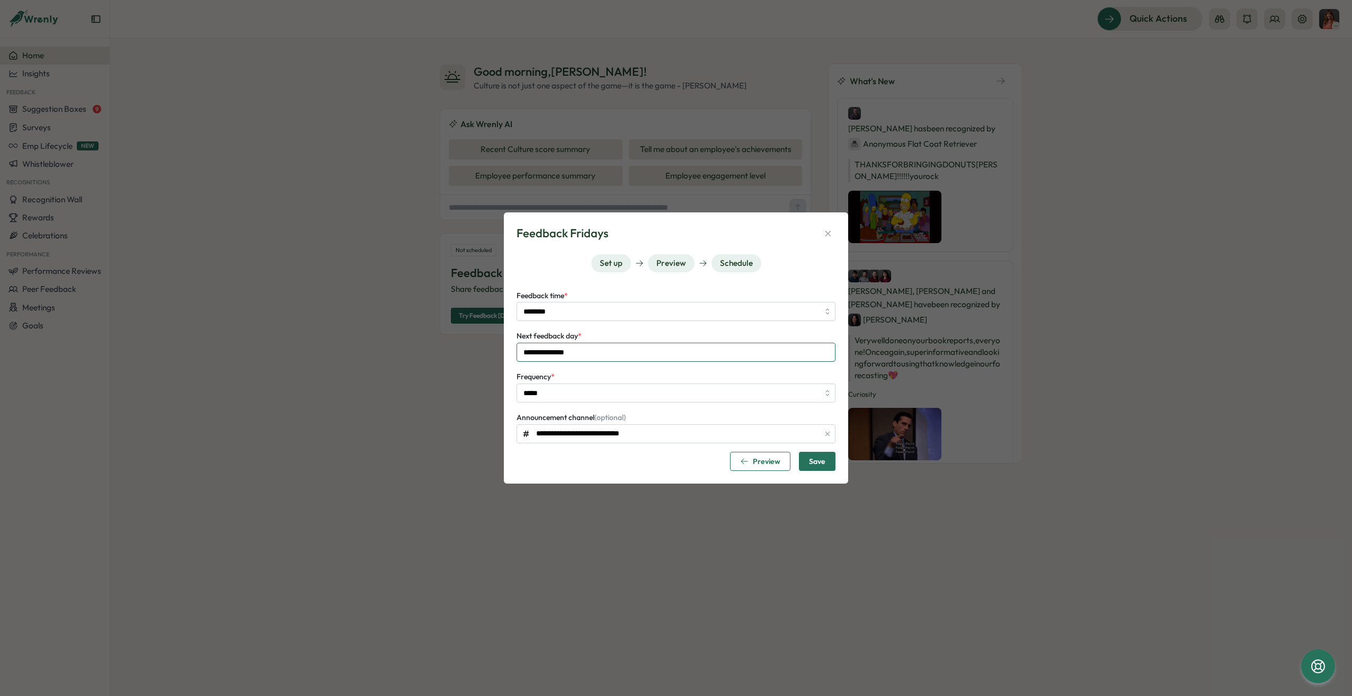
click at [606, 356] on input "**********" at bounding box center [675, 352] width 319 height 19
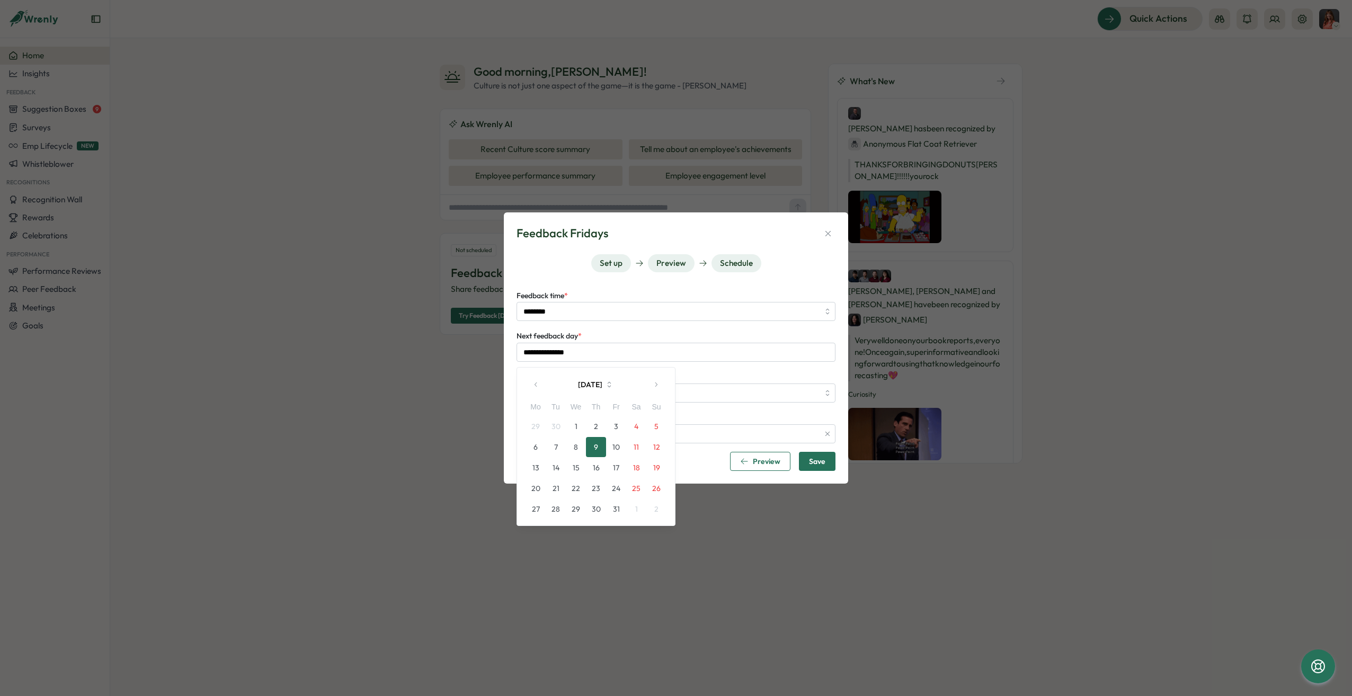
click at [615, 445] on button "10" at bounding box center [616, 447] width 20 height 20
type input "**********"
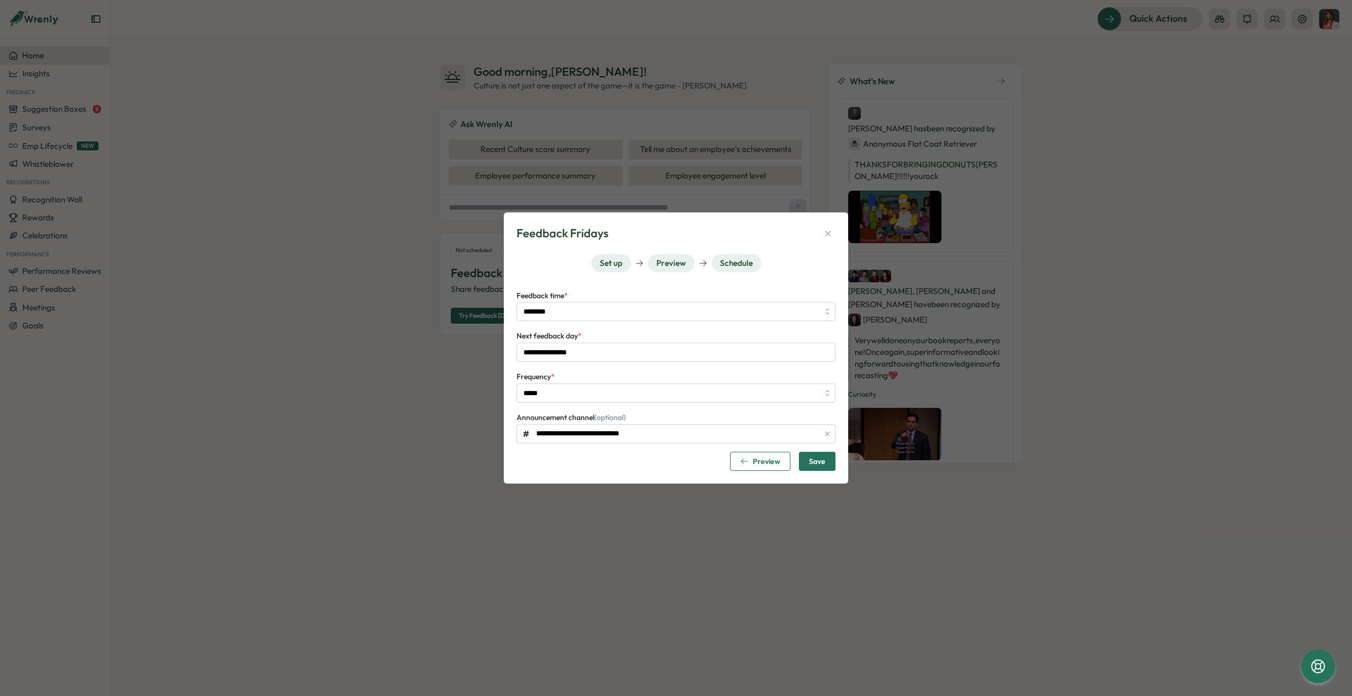
click at [753, 459] on div "Preview" at bounding box center [760, 461] width 40 height 8
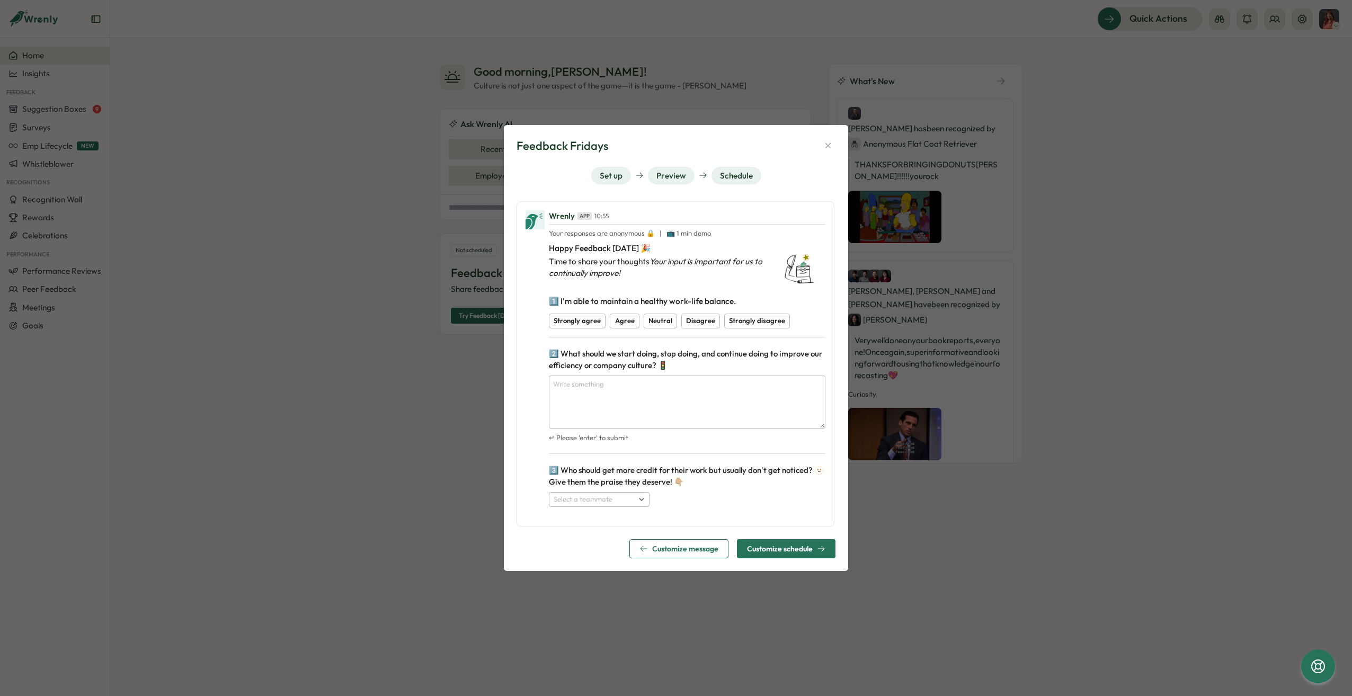
click at [739, 321] on span "Strongly disagree" at bounding box center [757, 320] width 56 height 8
click at [787, 549] on span "Customize schedule" at bounding box center [780, 548] width 66 height 7
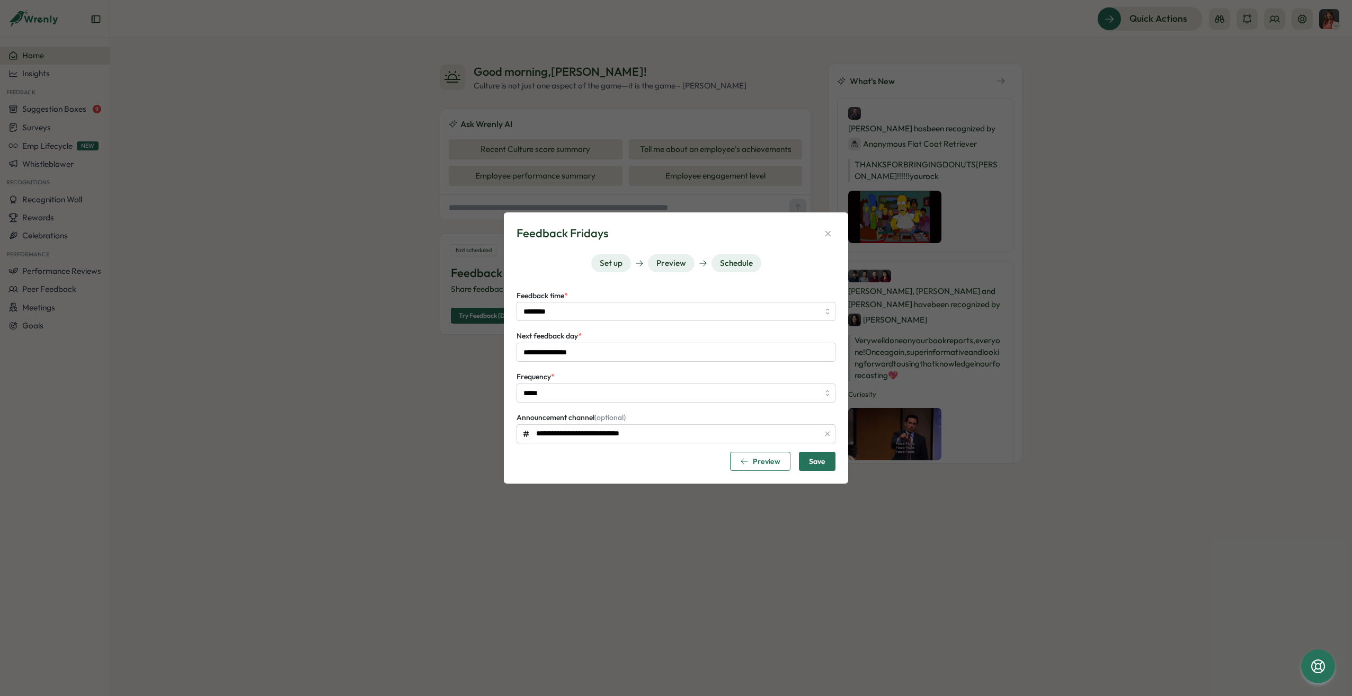
click at [827, 432] on icon "button" at bounding box center [827, 433] width 7 height 7
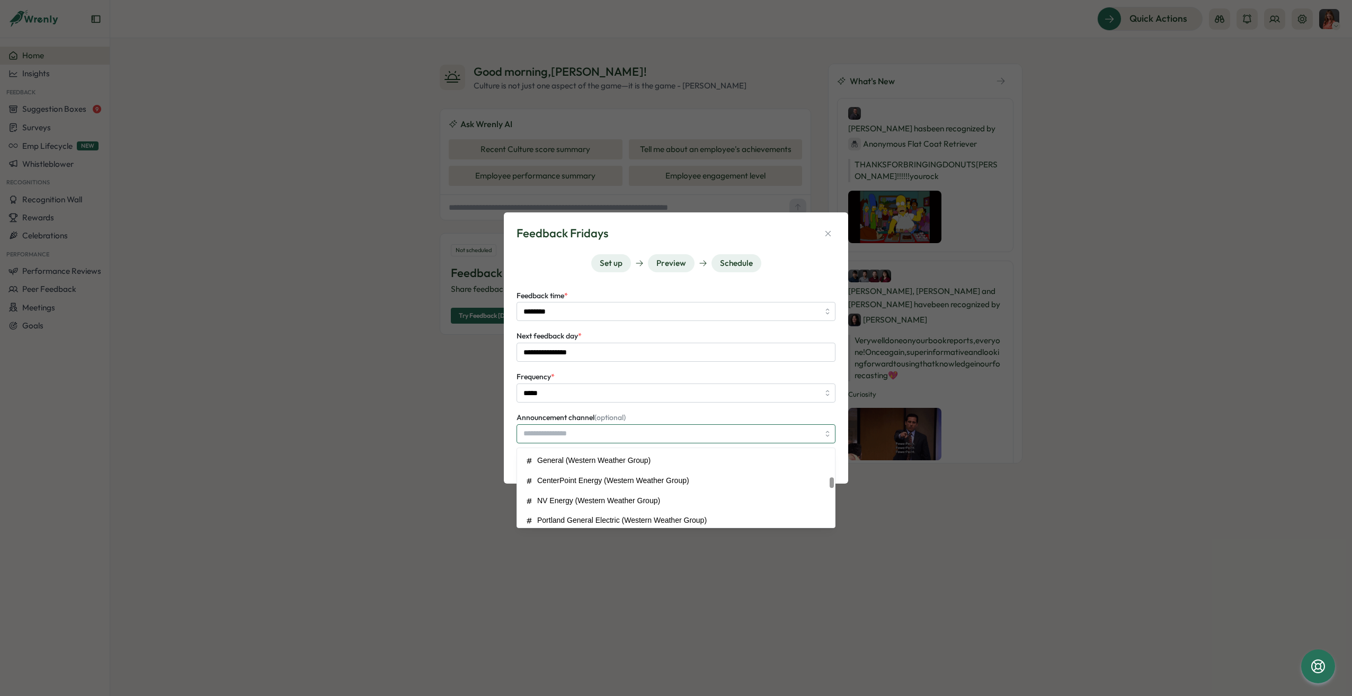
scroll to position [180, 0]
type input "**********"
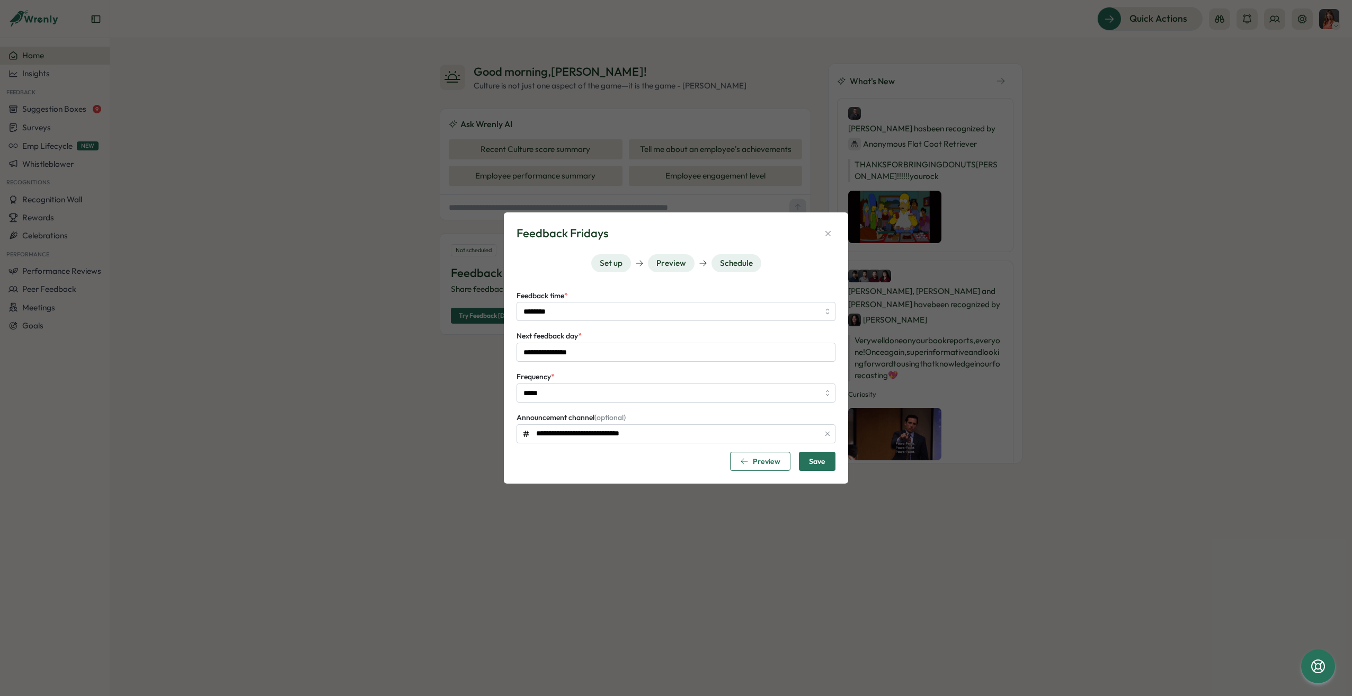
click at [624, 457] on div "Preview Save" at bounding box center [675, 461] width 319 height 19
click at [644, 456] on div "Preview Save" at bounding box center [675, 461] width 319 height 19
click at [626, 392] on input "*****" at bounding box center [675, 392] width 319 height 19
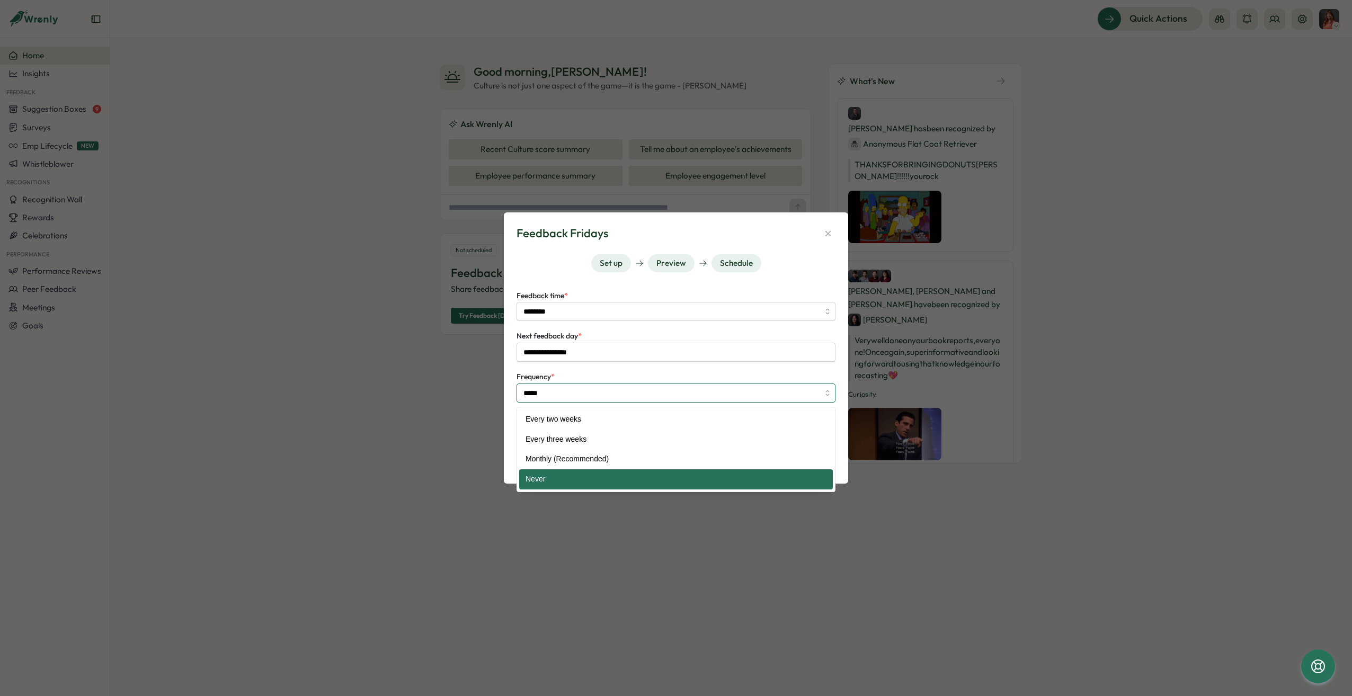
click at [626, 392] on input "*****" at bounding box center [675, 392] width 319 height 19
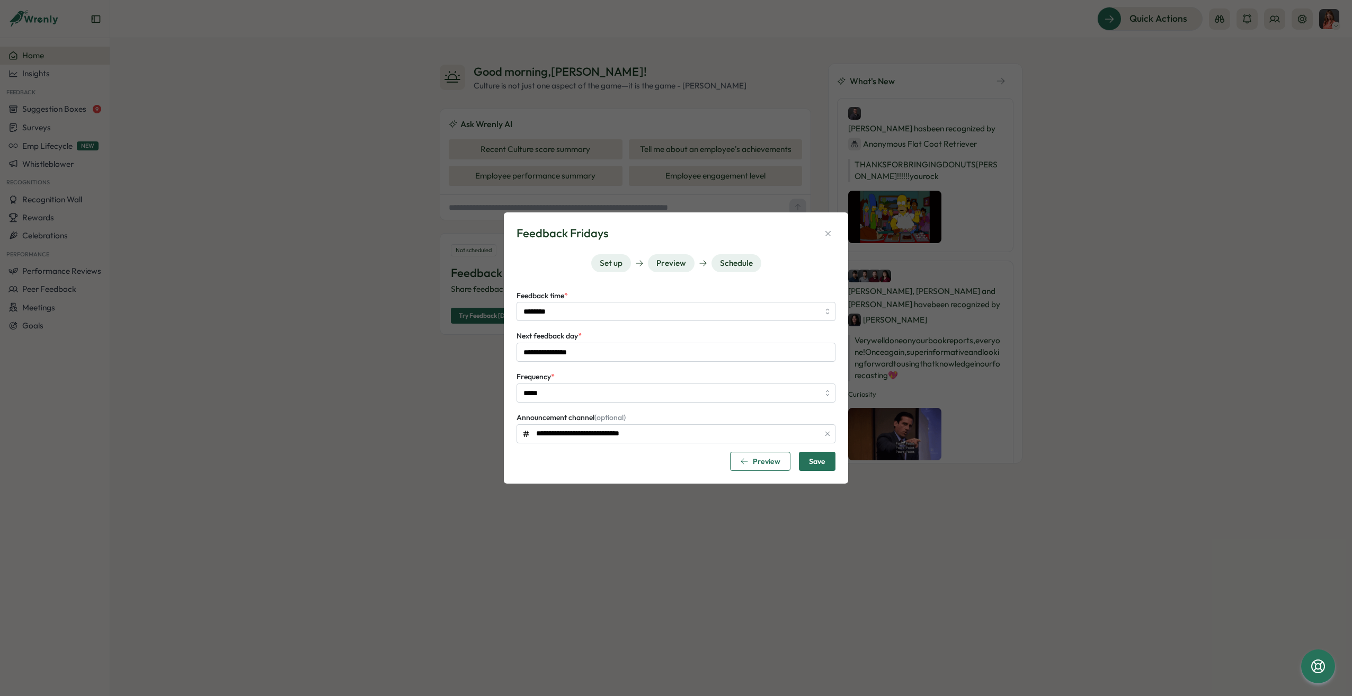
click at [626, 470] on div "Preview Save" at bounding box center [675, 461] width 319 height 19
click at [821, 465] on span "Save" at bounding box center [817, 461] width 16 height 18
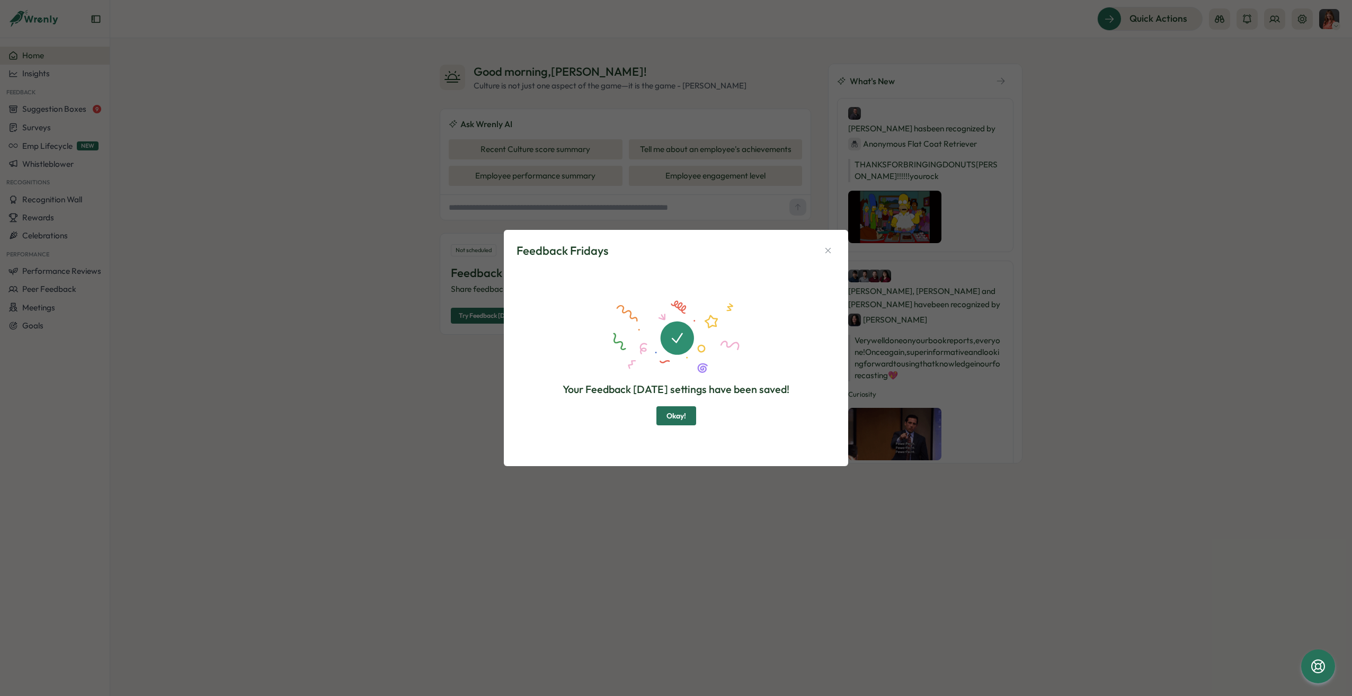
click at [685, 415] on span "Okay!" at bounding box center [676, 416] width 20 height 18
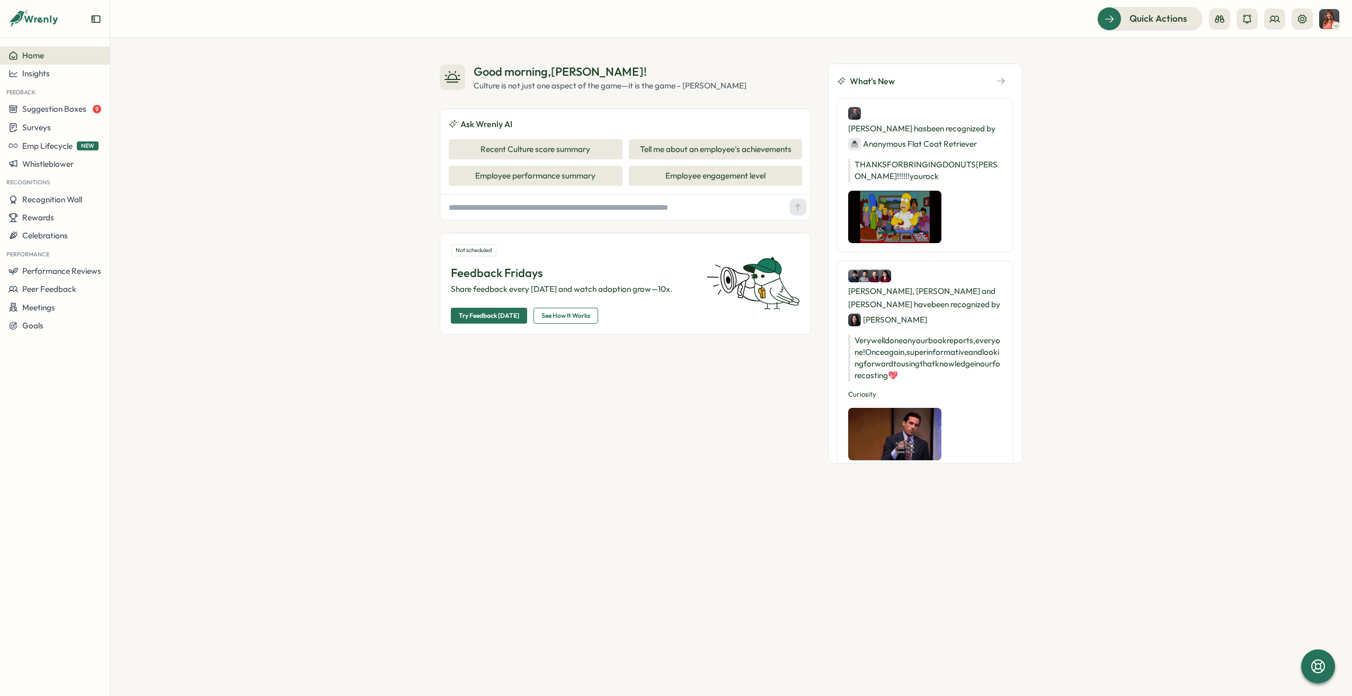
type textarea "*"
click at [818, 617] on div "Good morning , [PERSON_NAME] ! Culture is not just one aspect of the game—it is…" at bounding box center [731, 367] width 1242 height 658
